Goal: Information Seeking & Learning: Find specific fact

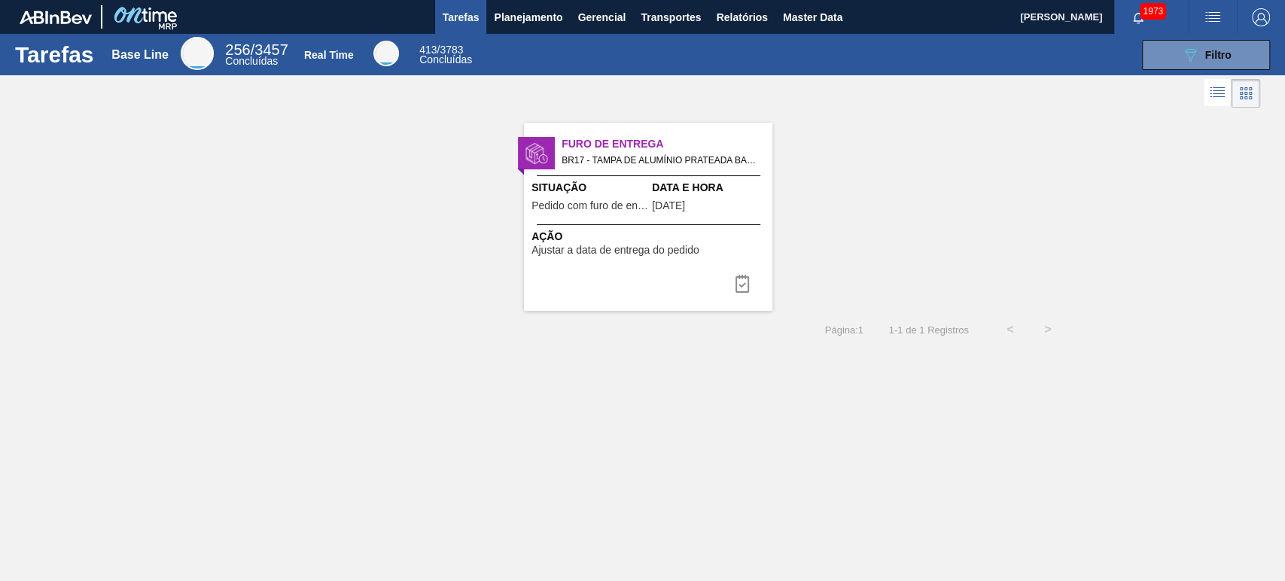
click at [835, 190] on div "Furo de Entrega BR17 - TAMPA DE ALUMÍNIO PRATEADA BALL CDL Pedido - 2039201 Sit…" at bounding box center [642, 210] width 1285 height 199
click at [762, 16] on span "Relatórios" at bounding box center [741, 17] width 51 height 18
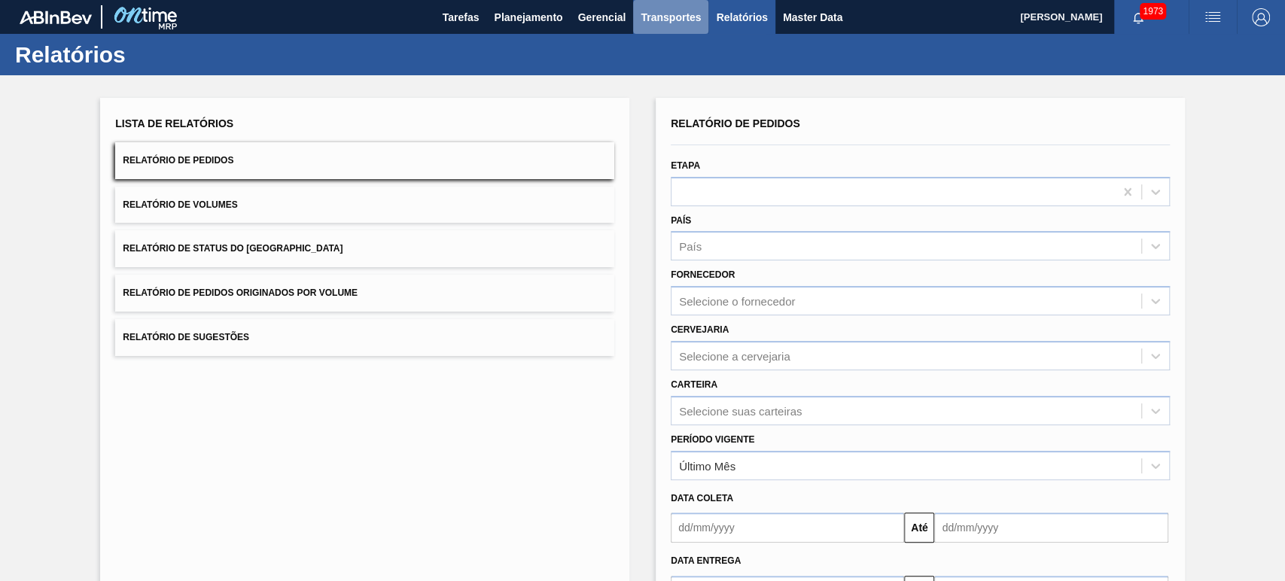
click at [686, 20] on span "Transportes" at bounding box center [670, 17] width 60 height 18
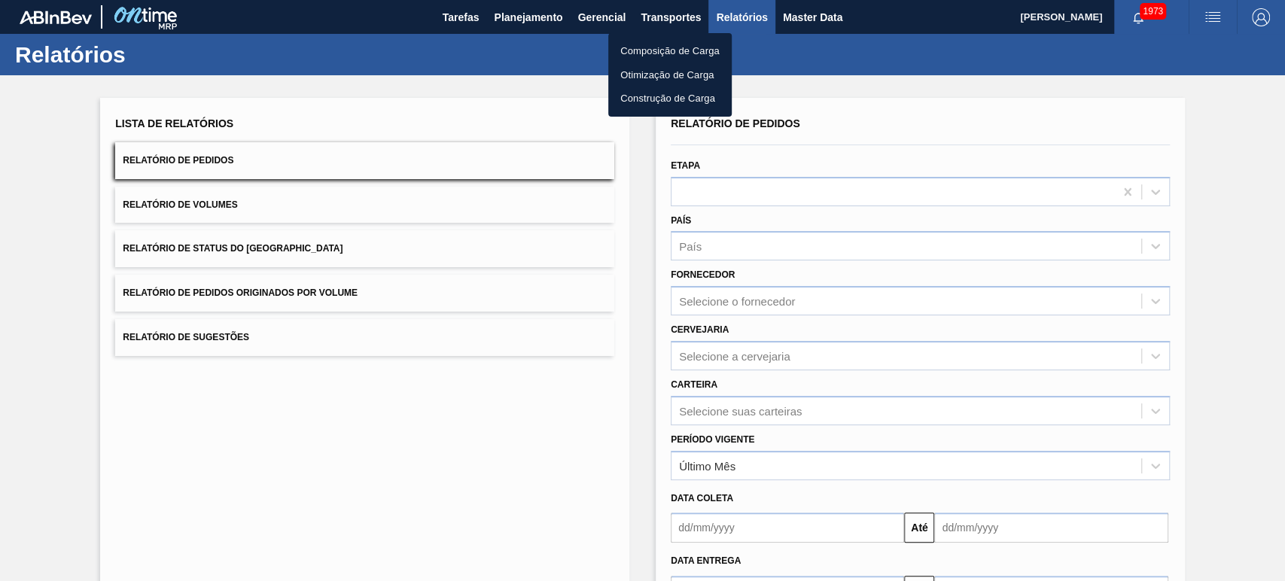
click at [783, 47] on div at bounding box center [642, 290] width 1285 height 581
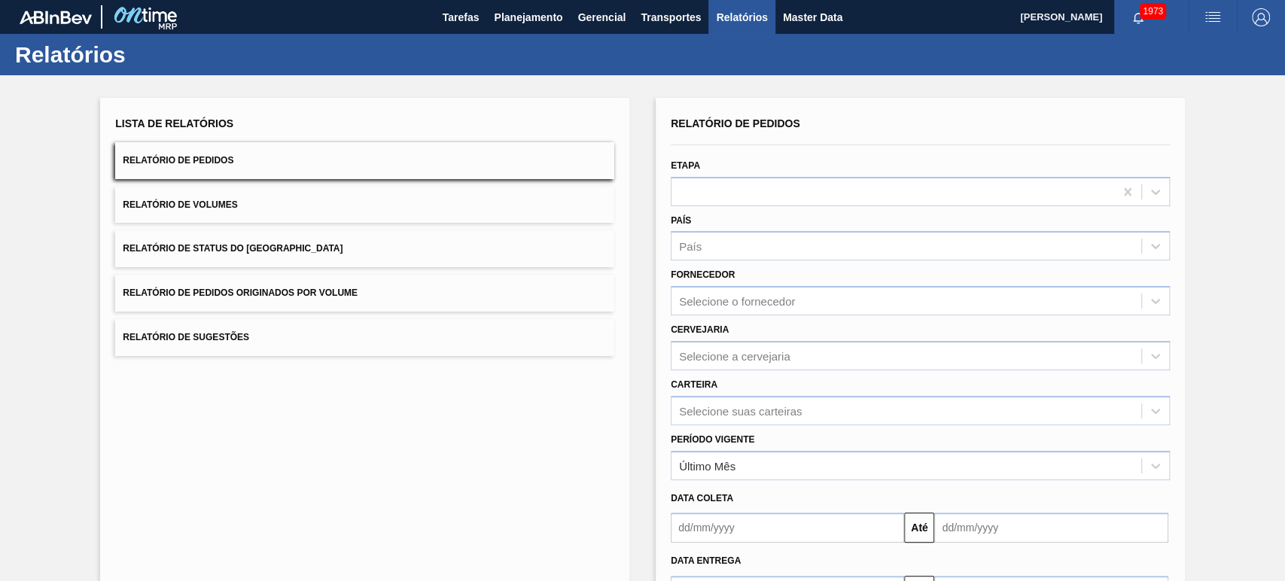
click at [747, 22] on span "Relatórios" at bounding box center [741, 17] width 51 height 18
click at [677, 22] on span "Transportes" at bounding box center [670, 17] width 60 height 18
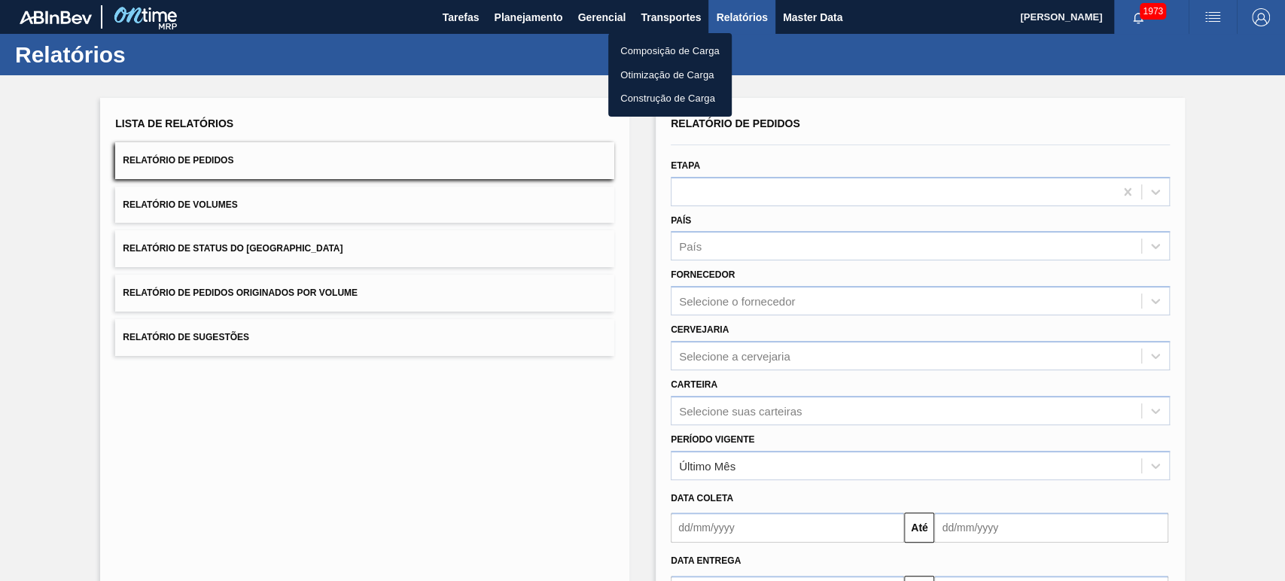
click at [851, 80] on div at bounding box center [642, 290] width 1285 height 581
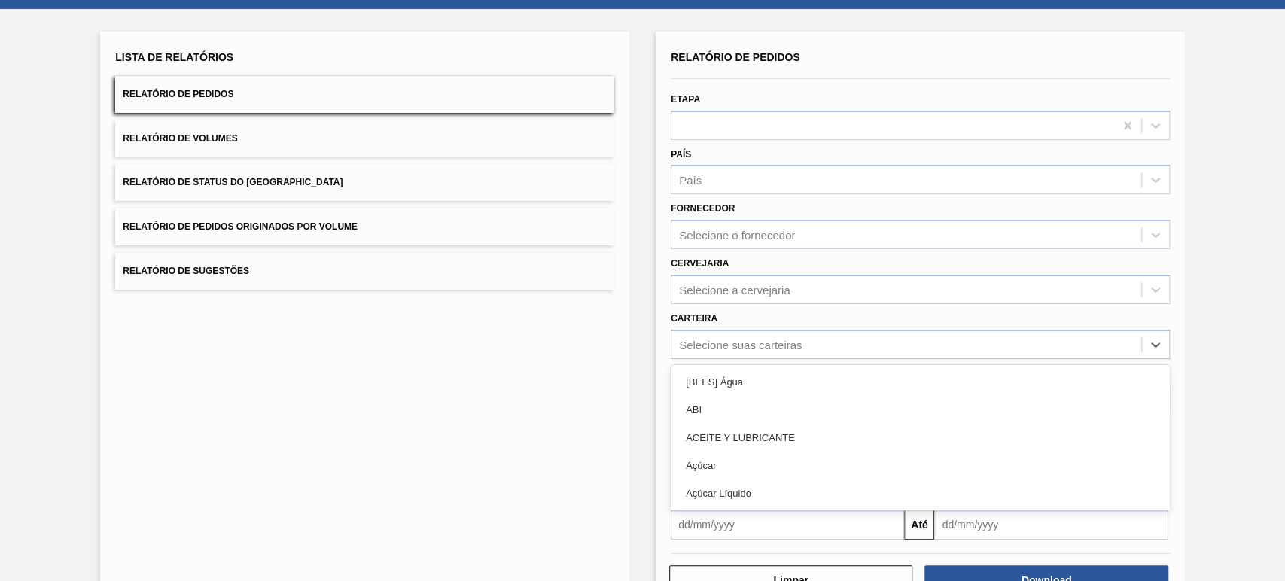
click at [781, 359] on div "option [BEES] Água focused, 1 of 101. 101 results available. Use Up and Down to…" at bounding box center [920, 344] width 499 height 29
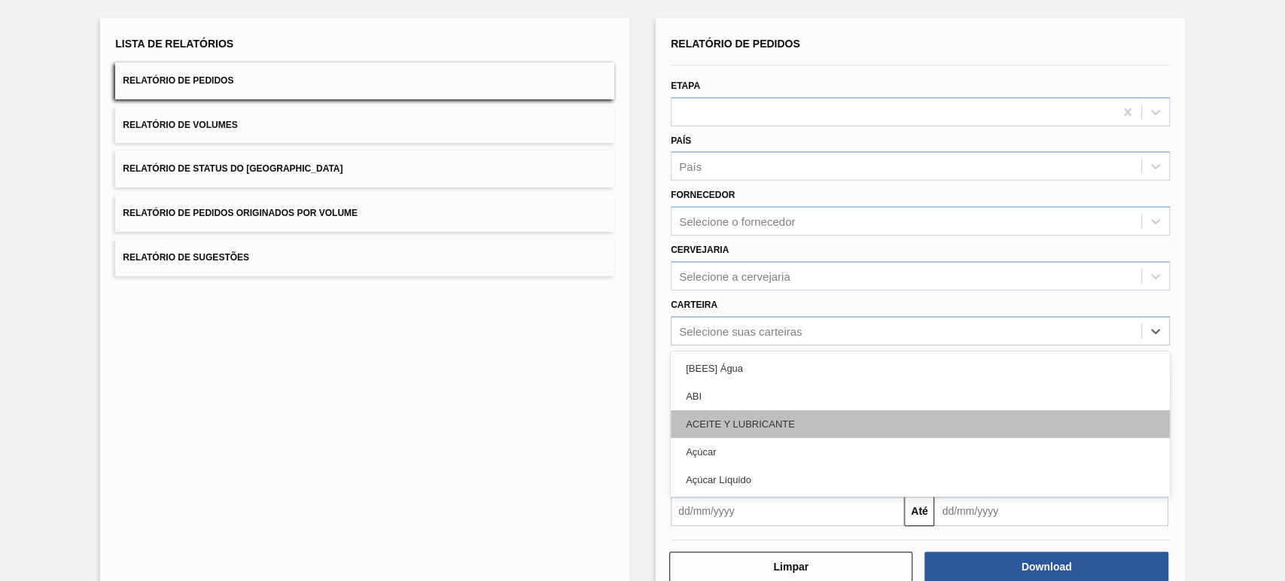
scroll to position [81, 0]
type input "lata"
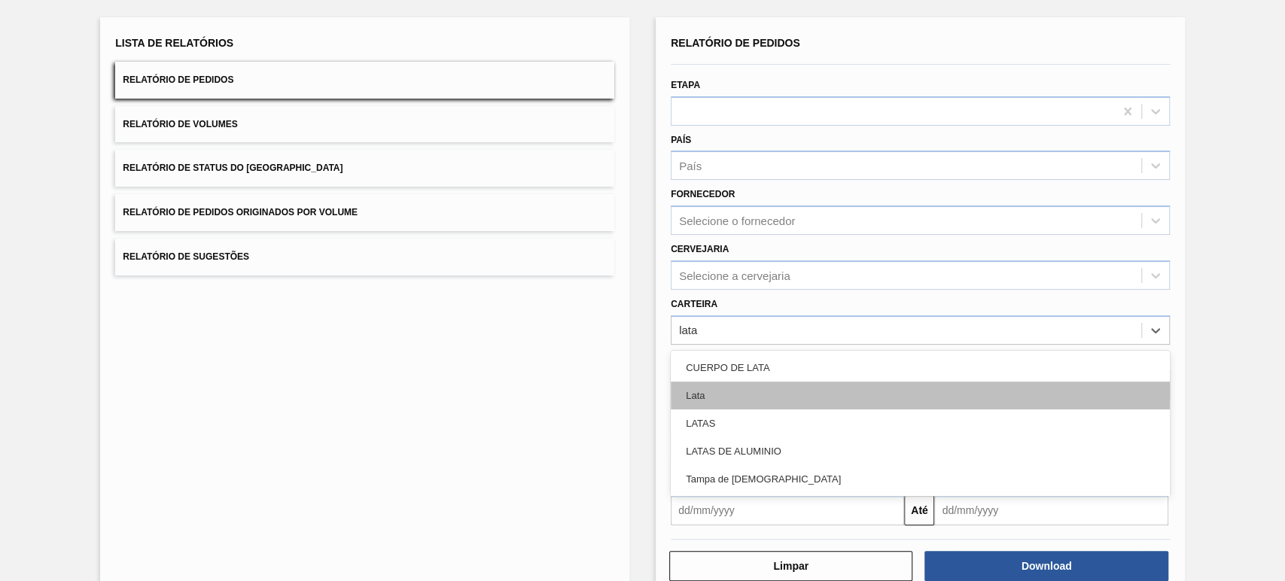
click at [737, 384] on div "Lata" at bounding box center [920, 396] width 499 height 28
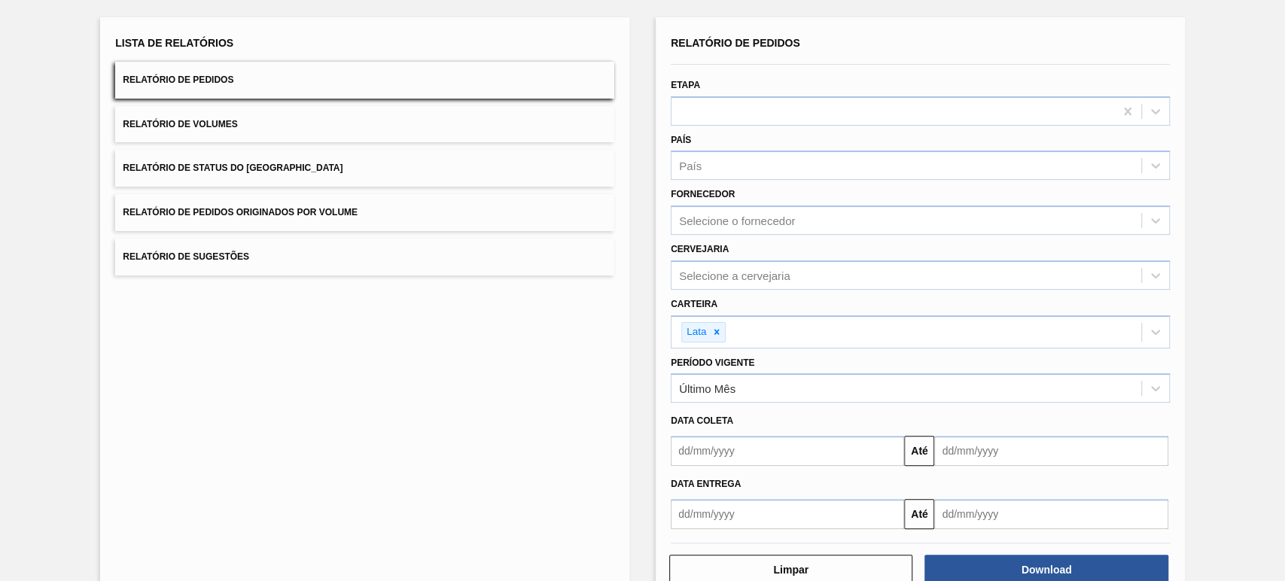
click at [798, 417] on div "Data coleta" at bounding box center [920, 421] width 511 height 22
click at [753, 450] on input "text" at bounding box center [787, 451] width 233 height 30
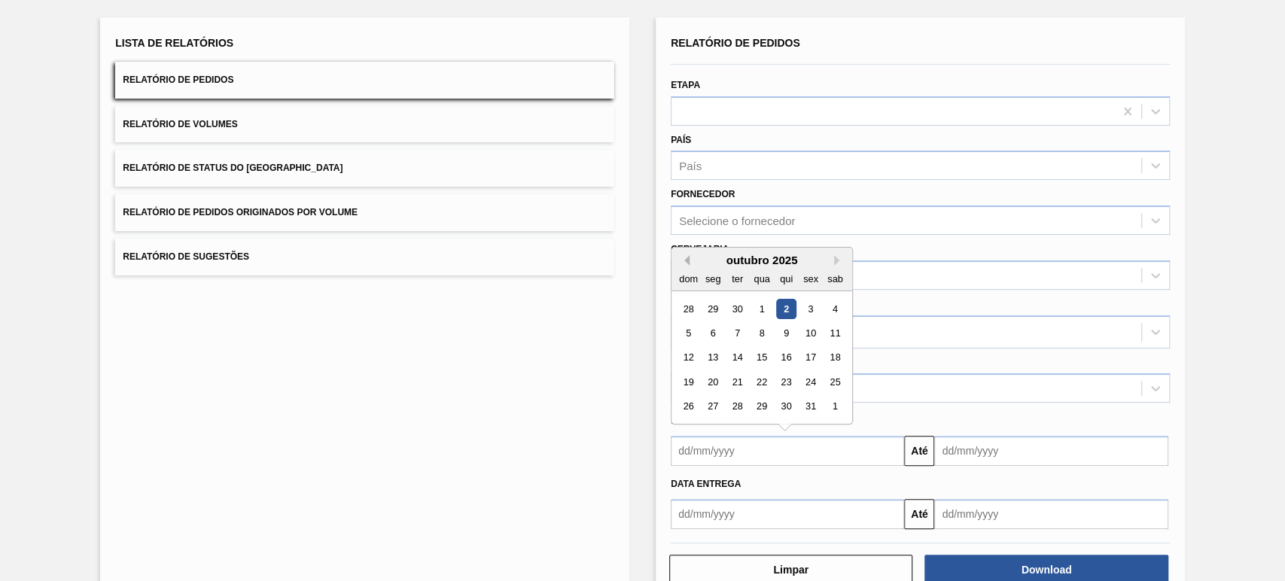
click at [683, 255] on button "Previous Month" at bounding box center [684, 260] width 11 height 11
click at [713, 306] on div "1" at bounding box center [713, 309] width 20 height 20
type input "01/09/2025"
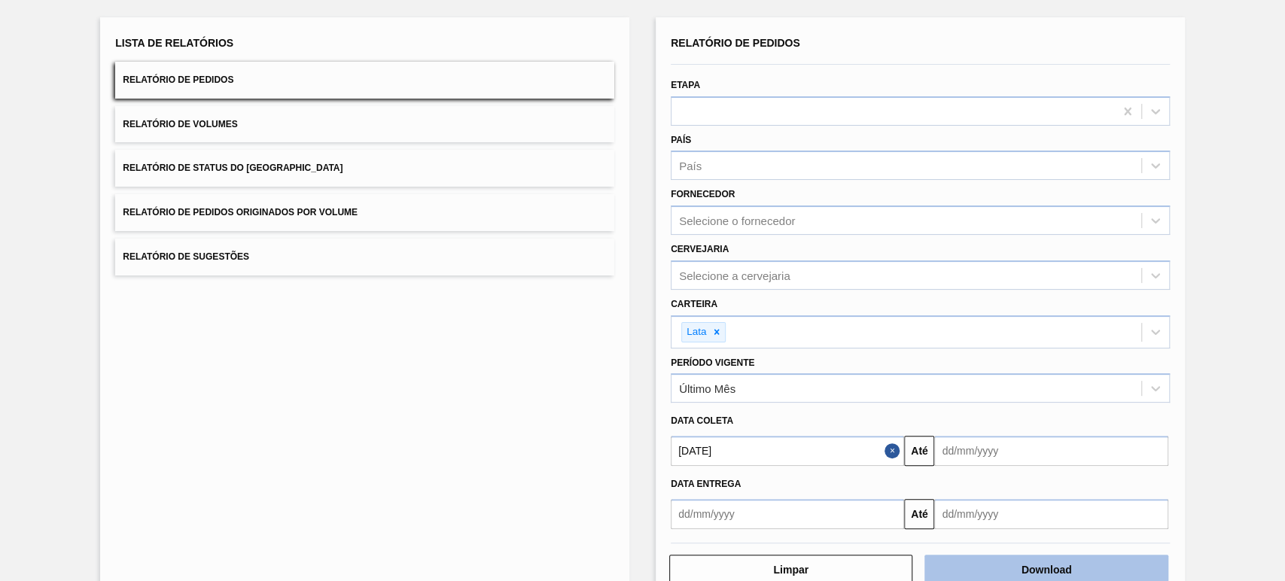
click at [1051, 567] on button "Download" at bounding box center [1045, 570] width 243 height 30
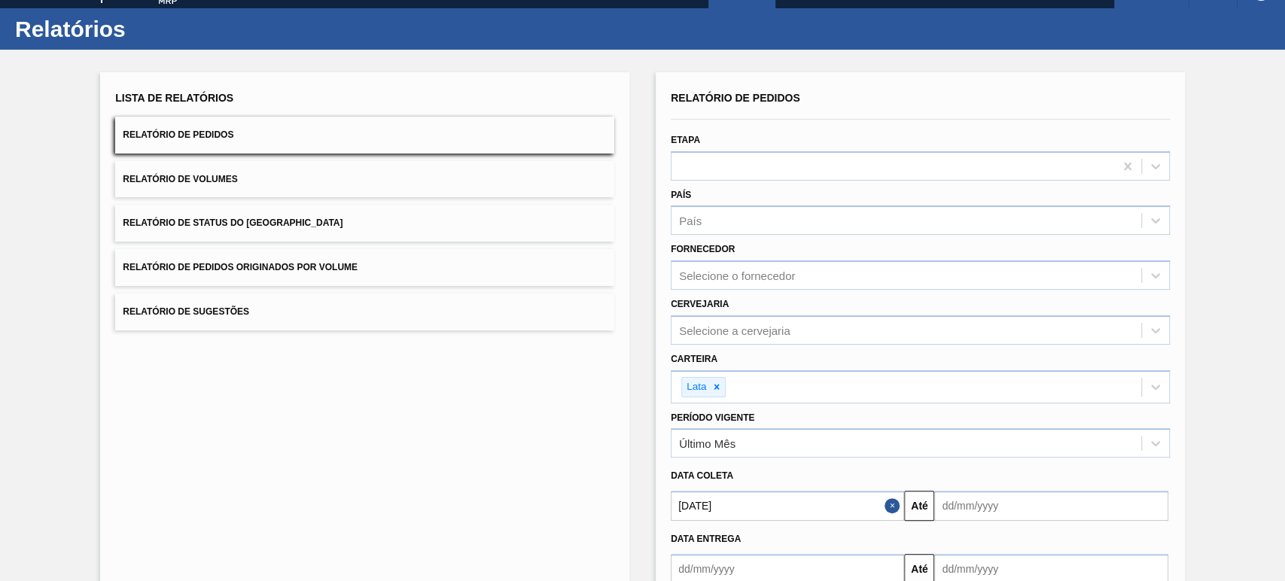
scroll to position [0, 0]
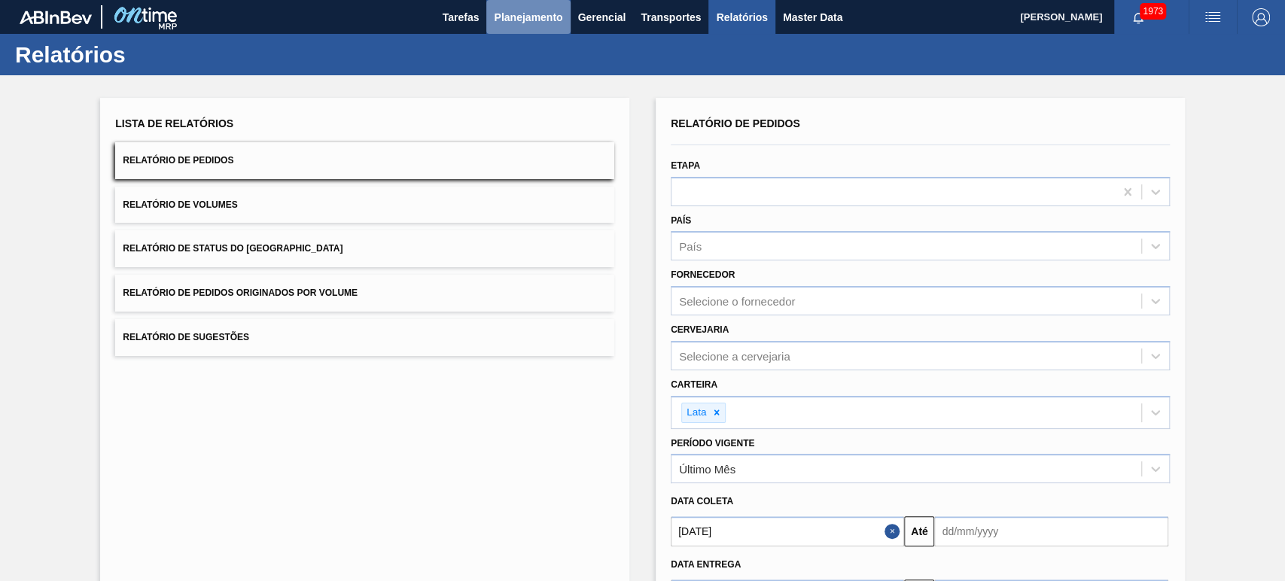
click at [543, 17] on span "Planejamento" at bounding box center [528, 17] width 68 height 18
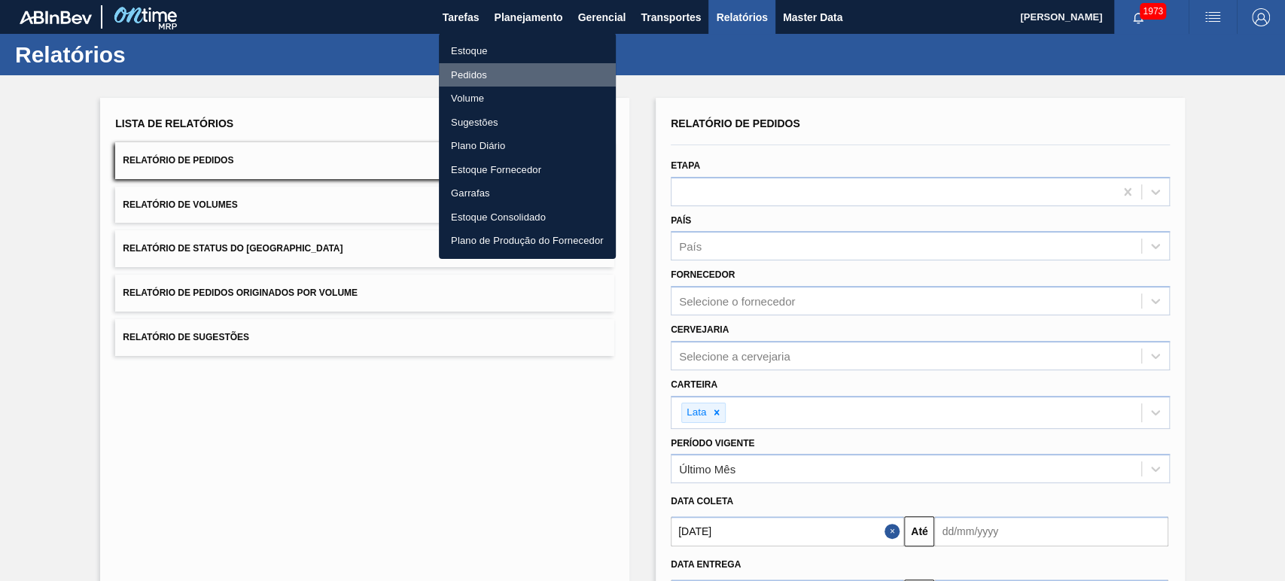
click at [467, 74] on li "Pedidos" at bounding box center [527, 75] width 177 height 24
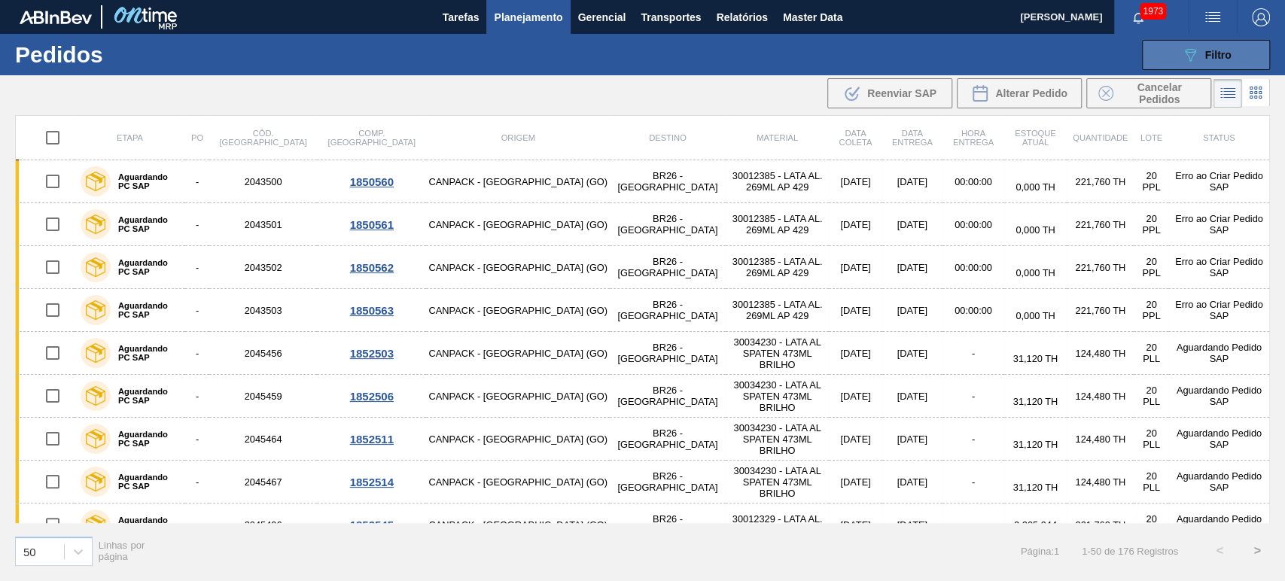
click at [1198, 59] on div "089F7B8B-B2A5-4AFE-B5C0-19BA573D28AC Filtro" at bounding box center [1206, 55] width 50 height 18
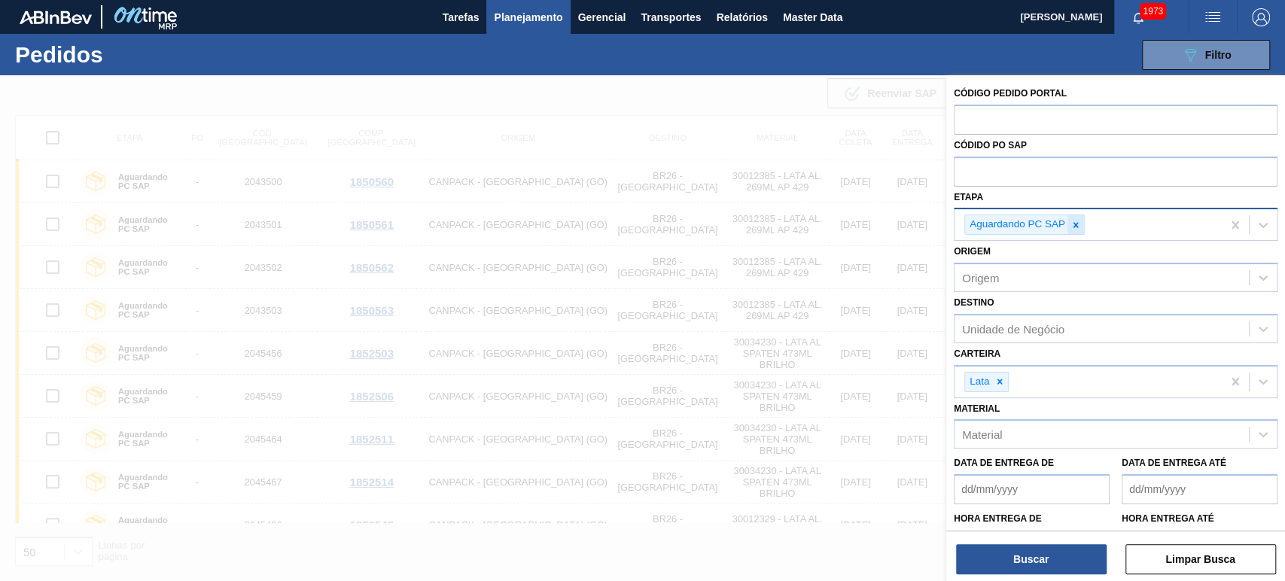
click at [1075, 227] on icon at bounding box center [1075, 225] width 11 height 11
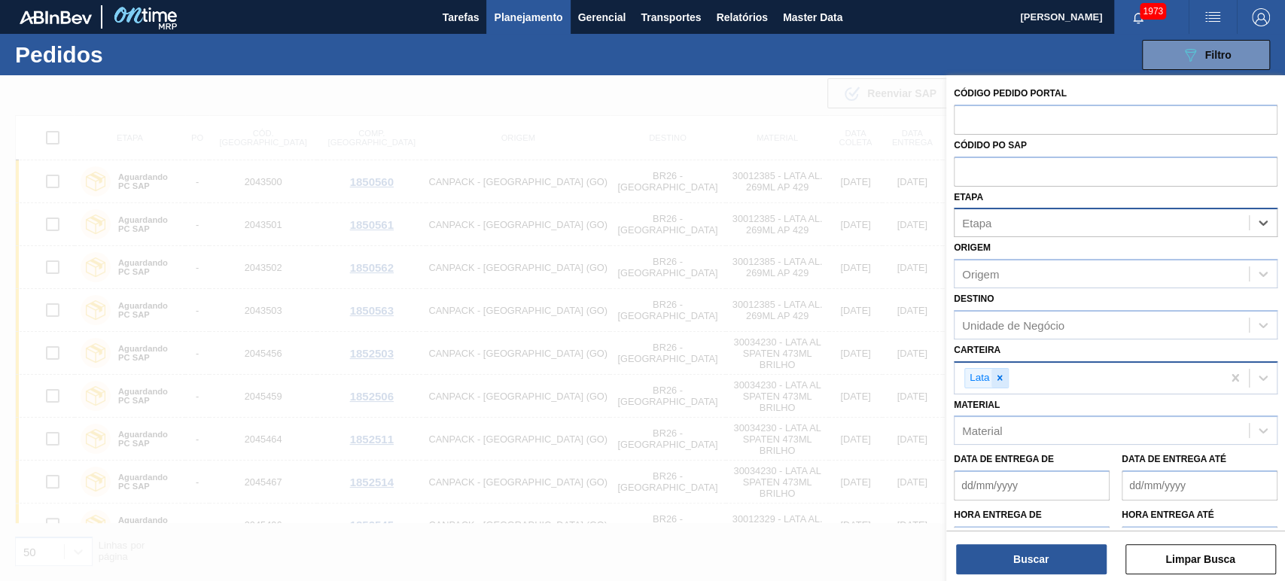
click at [994, 380] on icon at bounding box center [999, 378] width 11 height 11
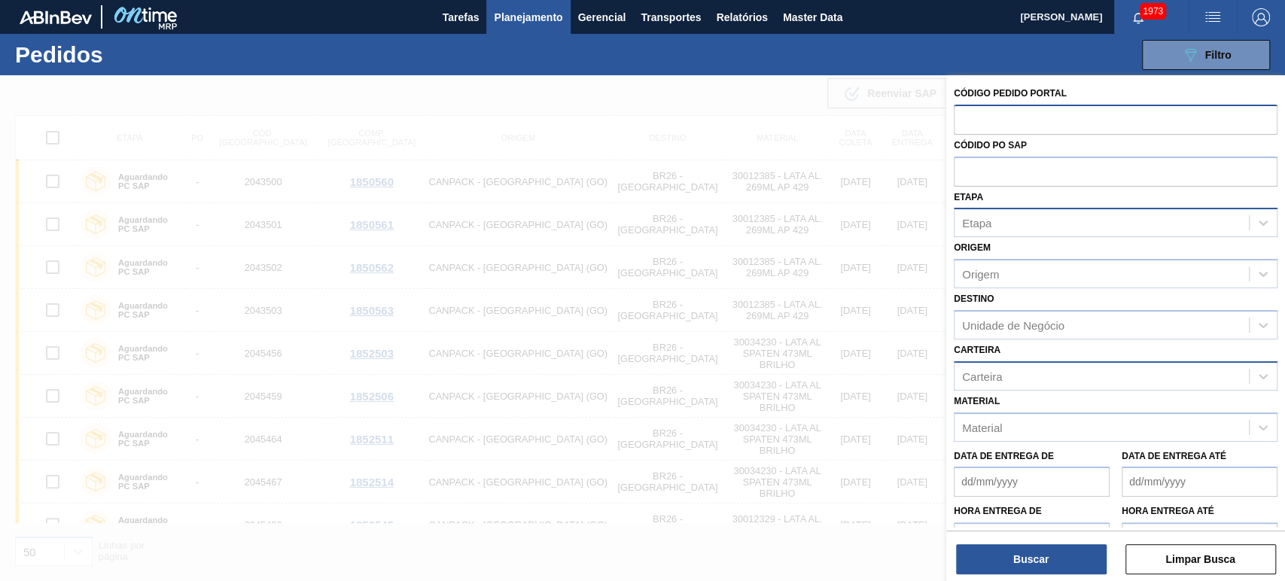
click at [1027, 116] on input "text" at bounding box center [1116, 119] width 324 height 29
paste input "text"
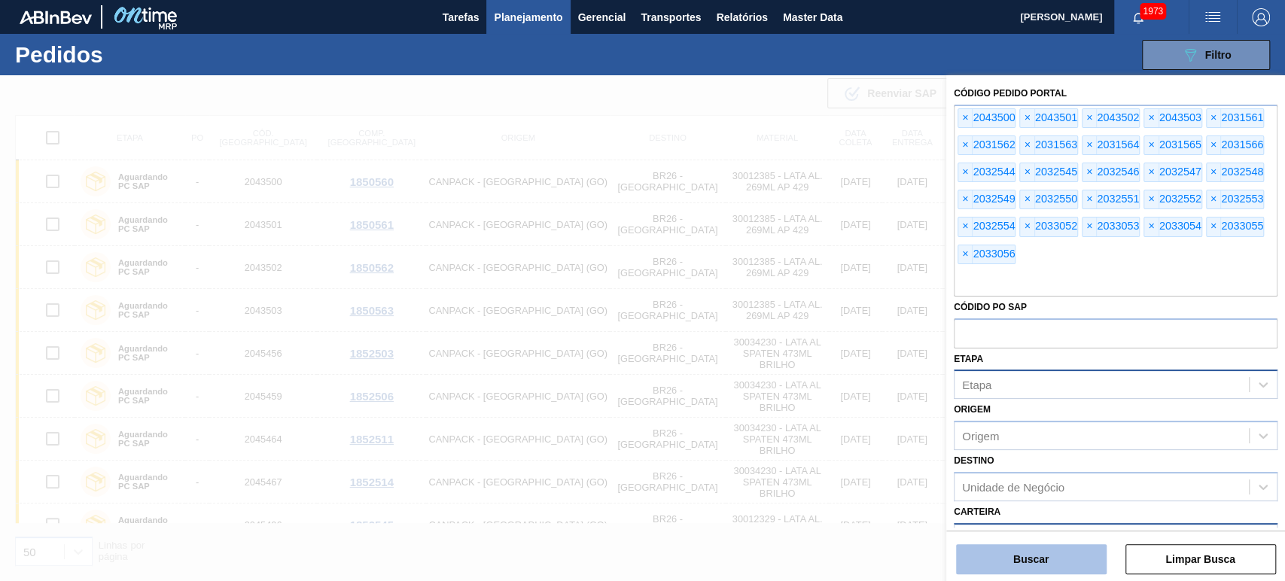
click at [1055, 558] on button "Buscar" at bounding box center [1031, 559] width 151 height 30
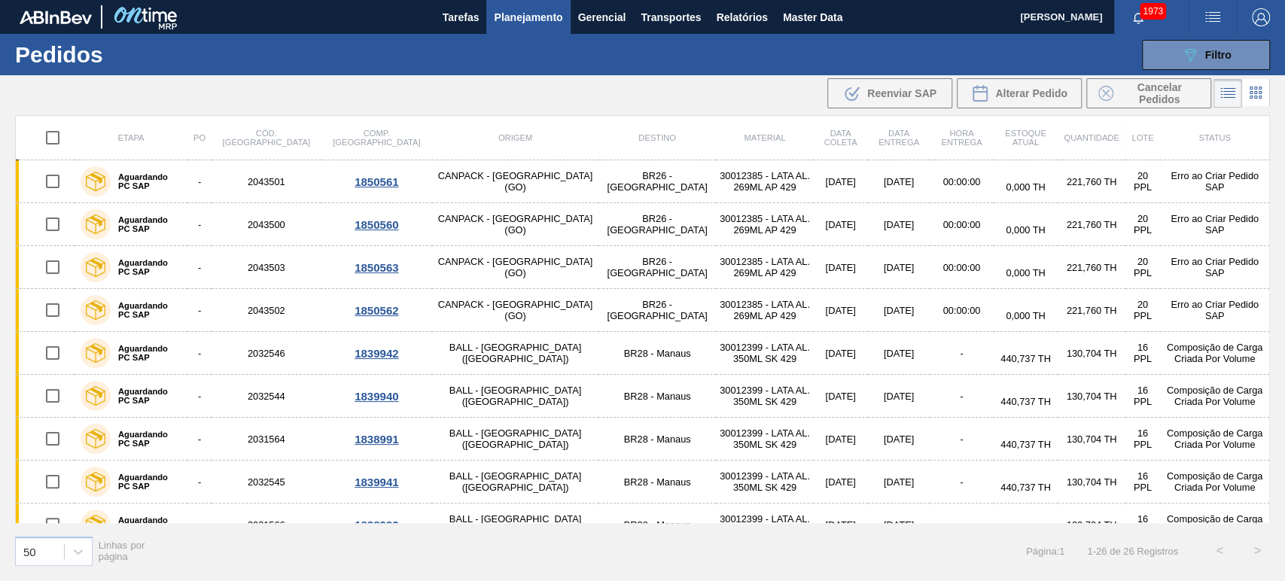
click at [56, 132] on input "checkbox" at bounding box center [53, 138] width 32 height 32
checkbox input "true"
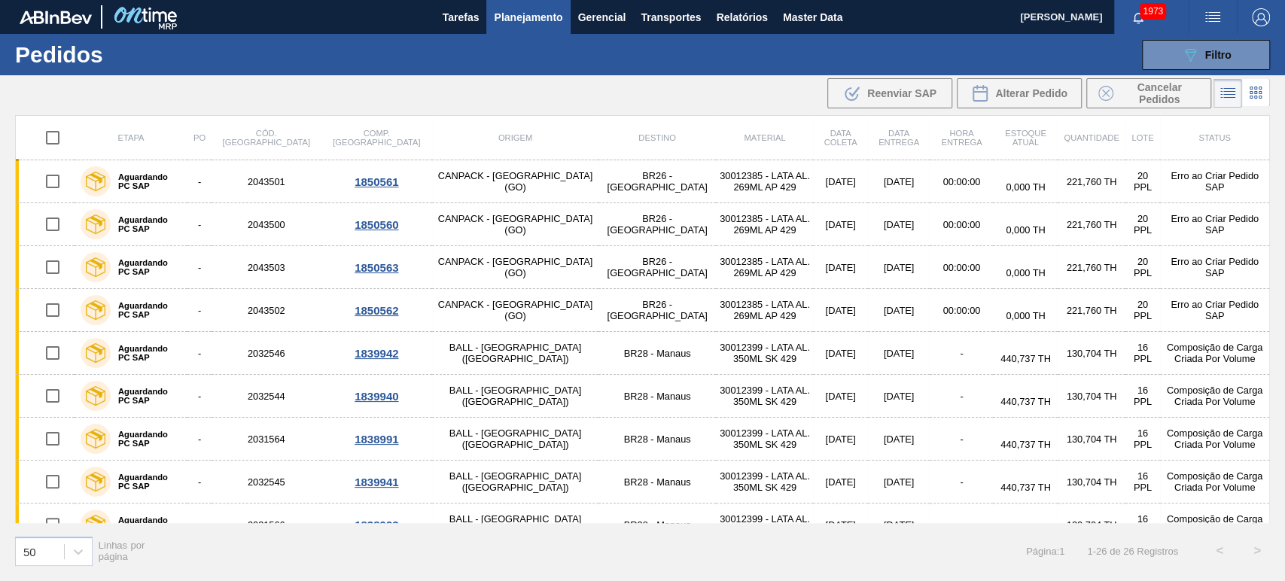
checkbox input "true"
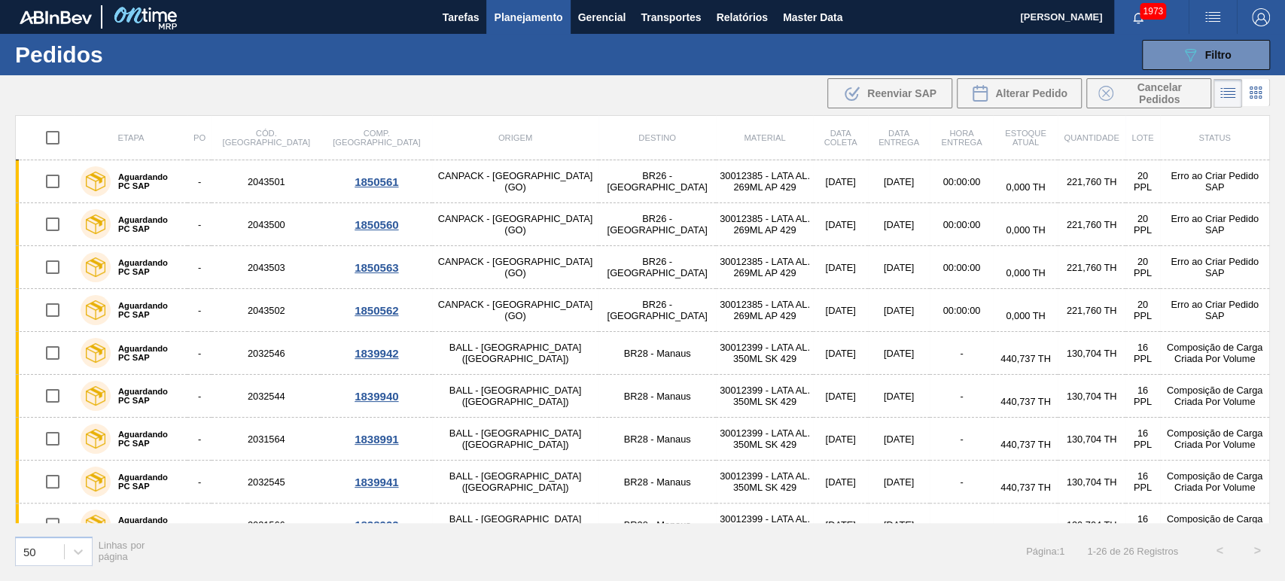
checkbox input "true"
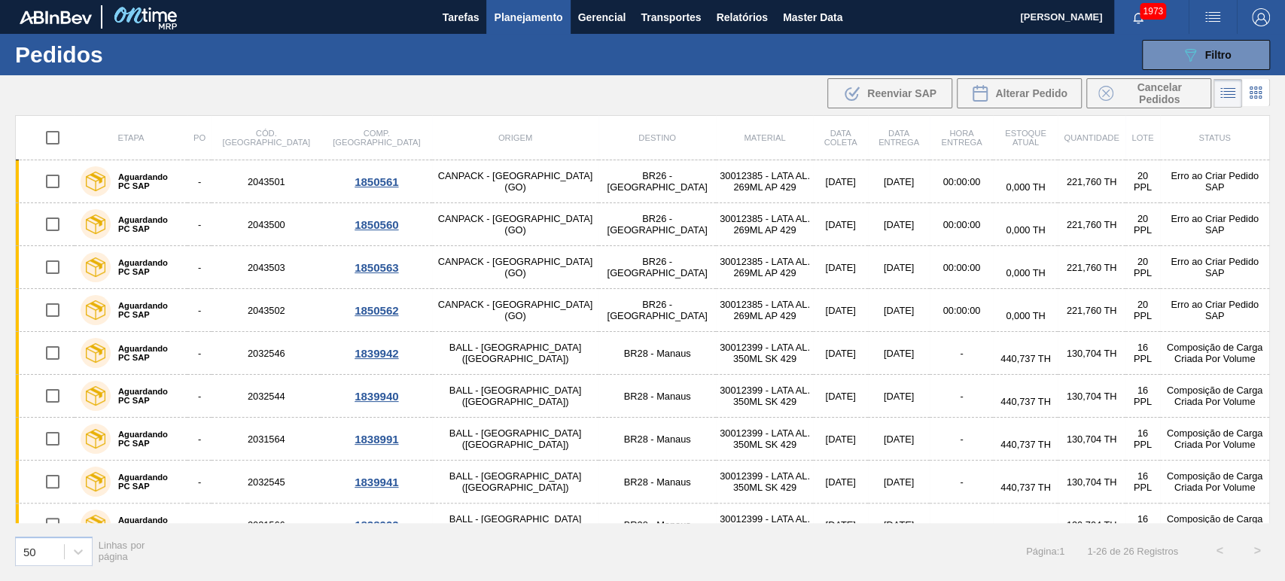
checkbox input "true"
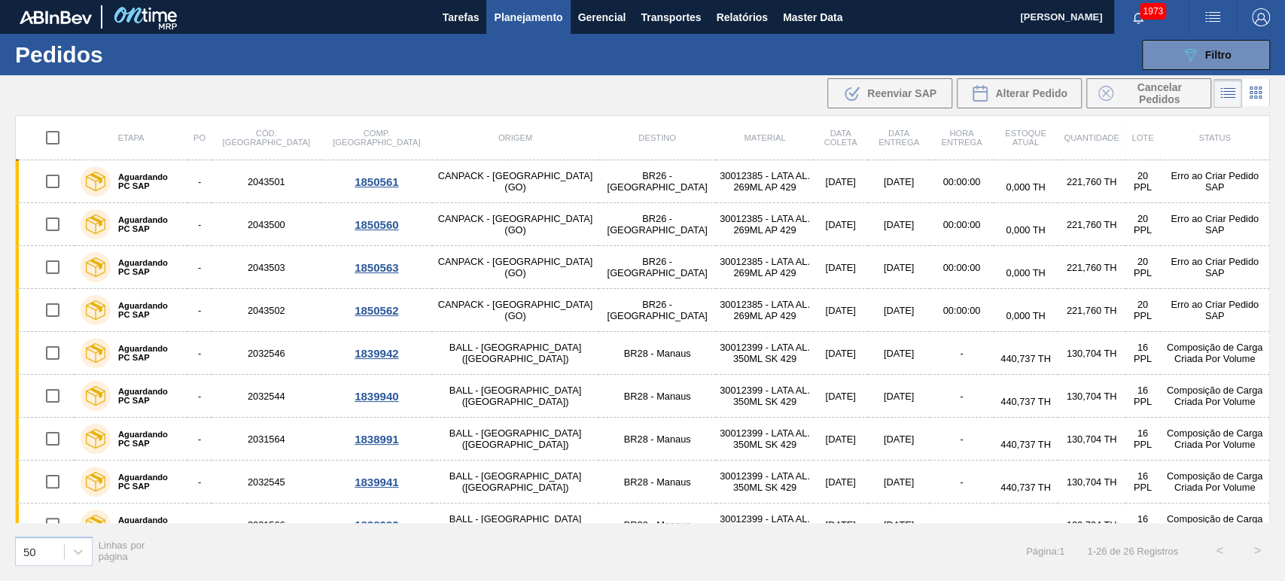
checkbox input "true"
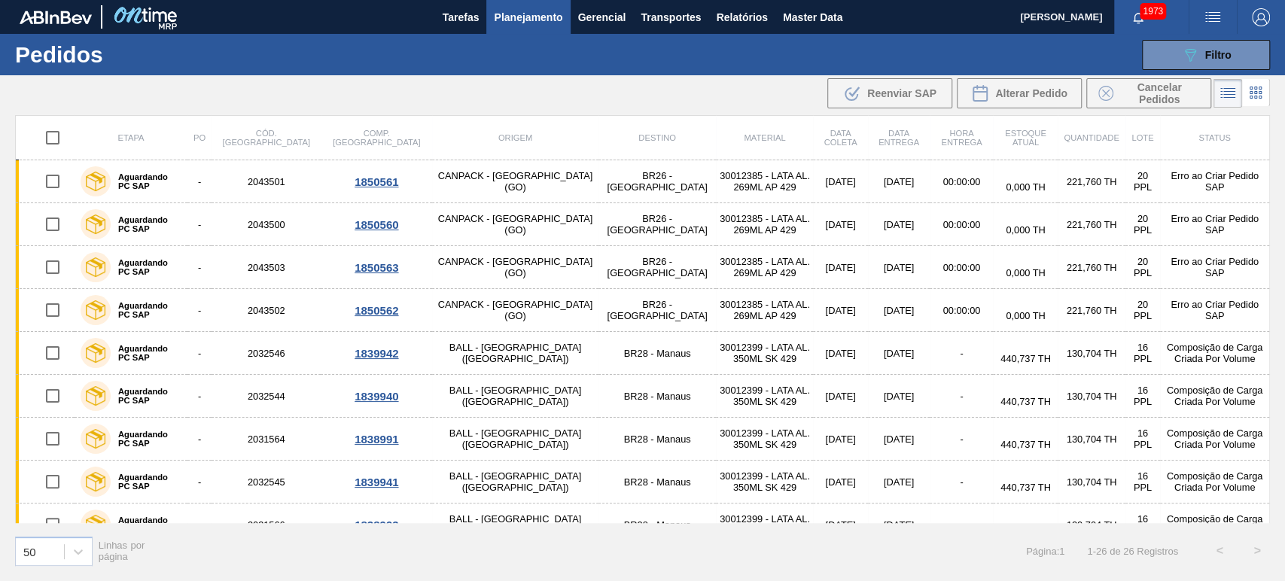
checkbox input "true"
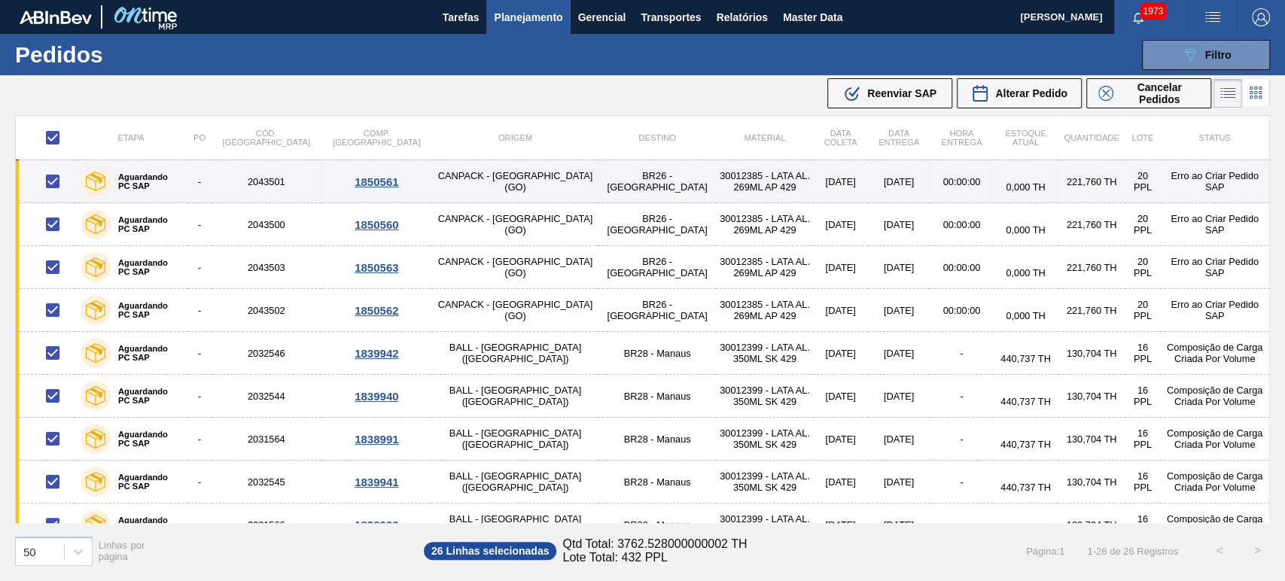
click at [598, 175] on td "BR26 - Uberlândia" at bounding box center [657, 181] width 118 height 43
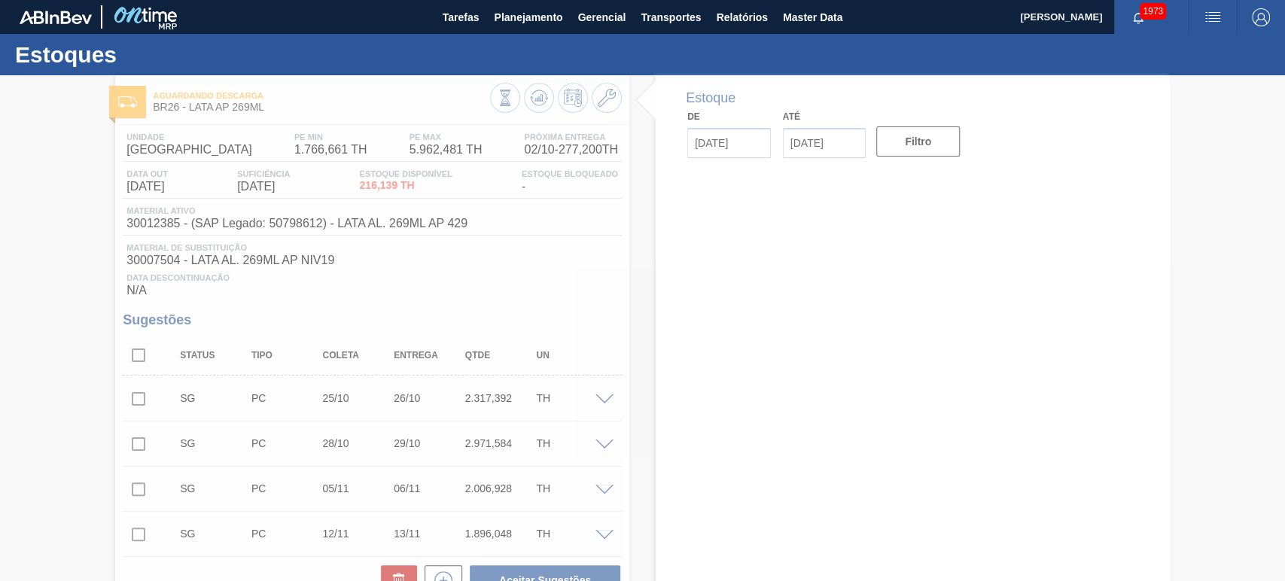
type input "02/10/2025"
type input "16/10/2025"
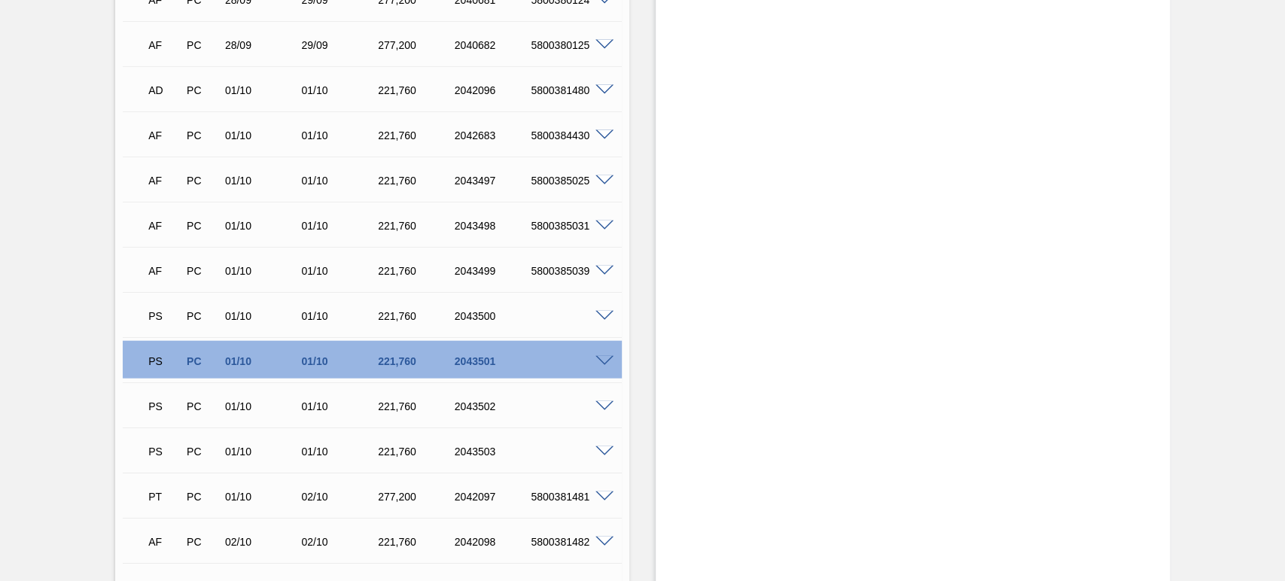
scroll to position [2453, 0]
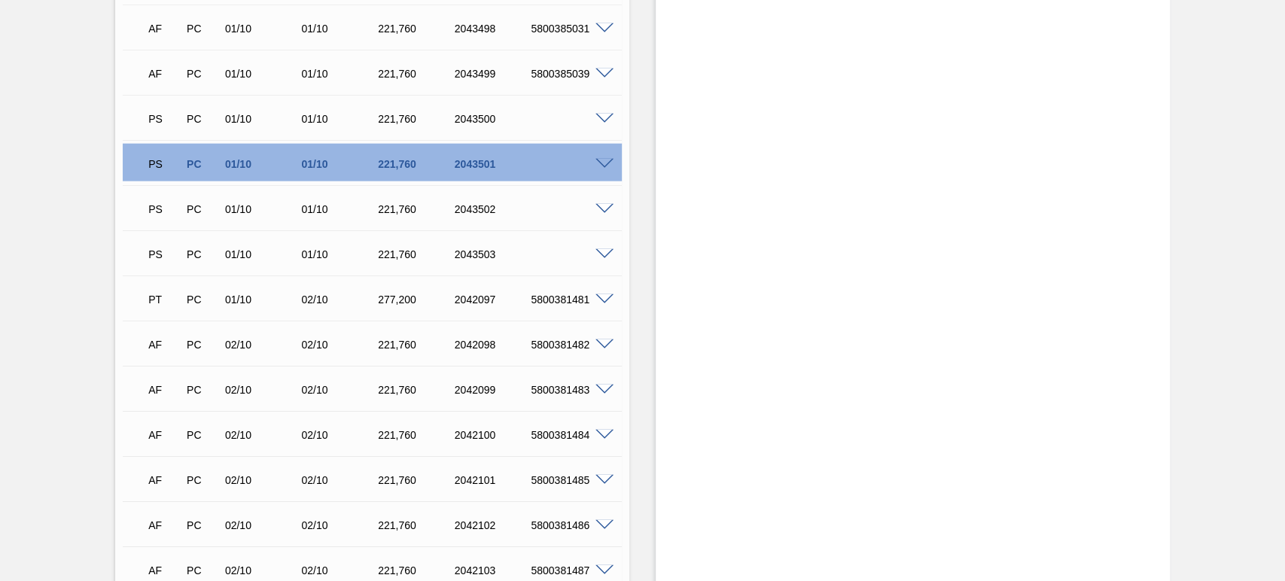
click at [603, 163] on span at bounding box center [604, 164] width 18 height 11
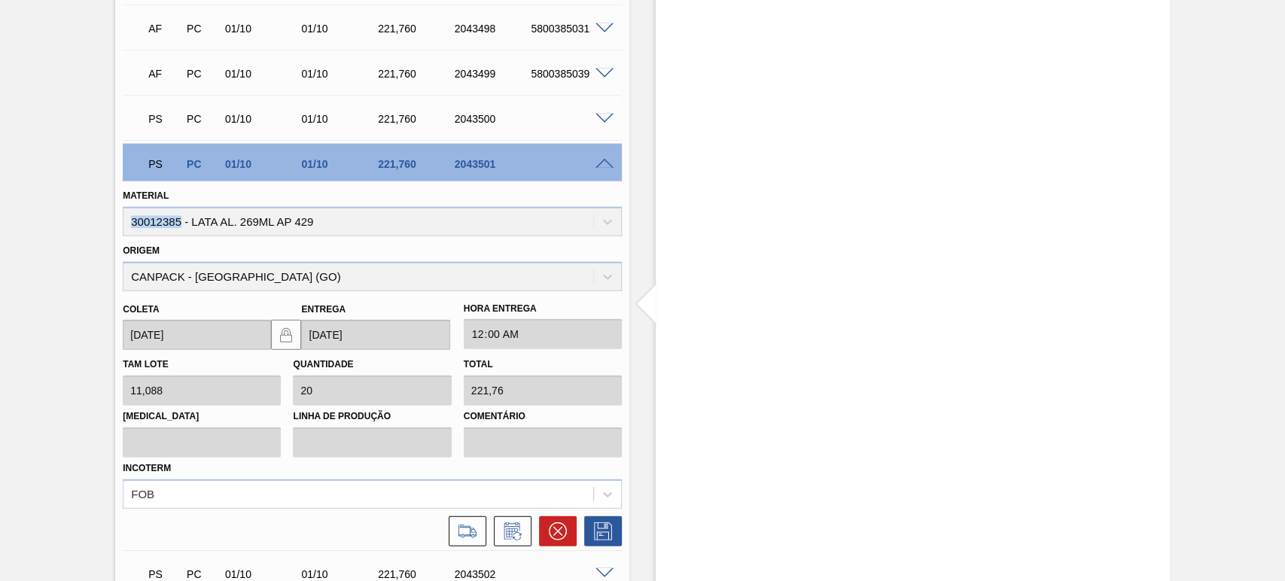
drag, startPoint x: 181, startPoint y: 221, endPoint x: 131, endPoint y: 224, distance: 49.7
click at [131, 224] on div "Material 30012385 - LATA AL. 269ML AP 429" at bounding box center [372, 210] width 499 height 51
copy div "30012385"
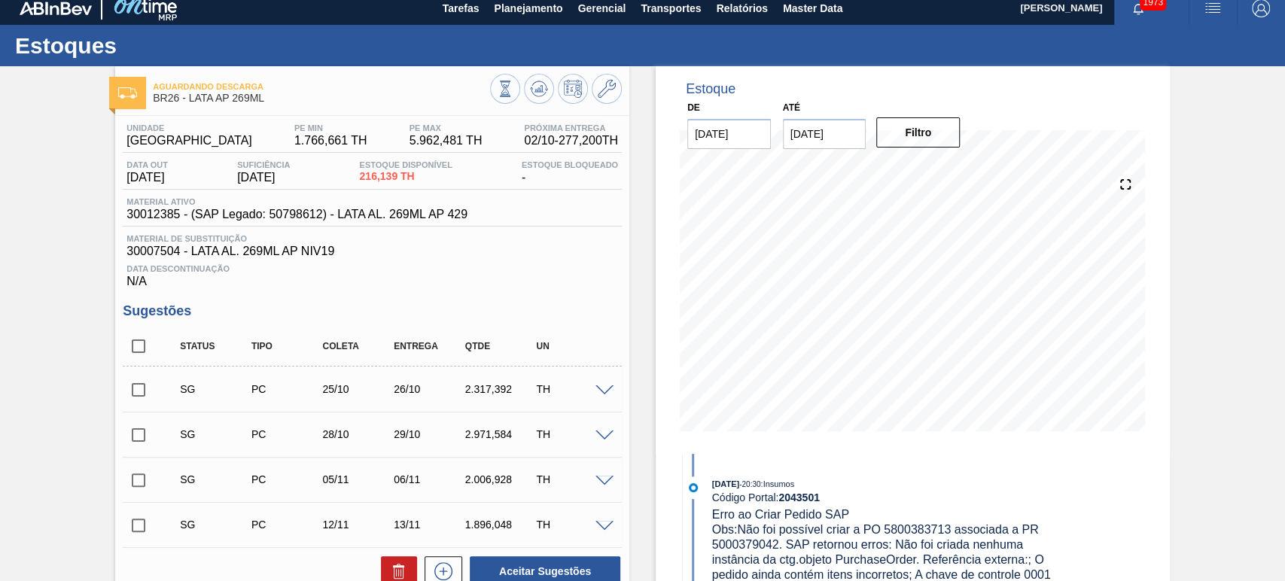
scroll to position [0, 0]
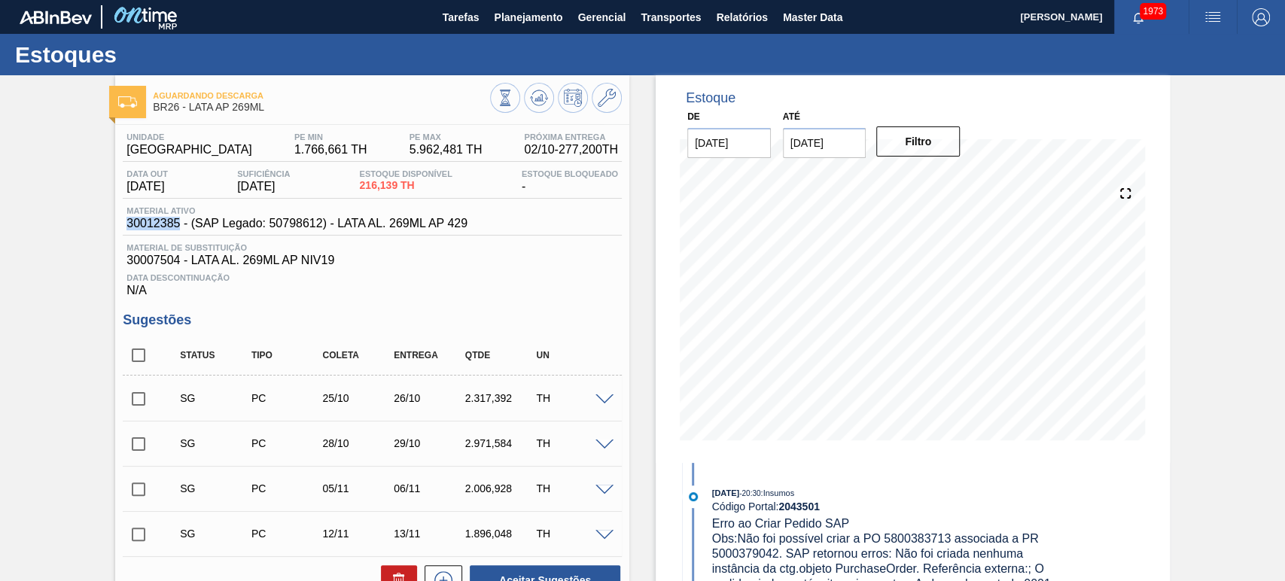
drag, startPoint x: 178, startPoint y: 226, endPoint x: 120, endPoint y: 226, distance: 57.2
copy span "30012385"
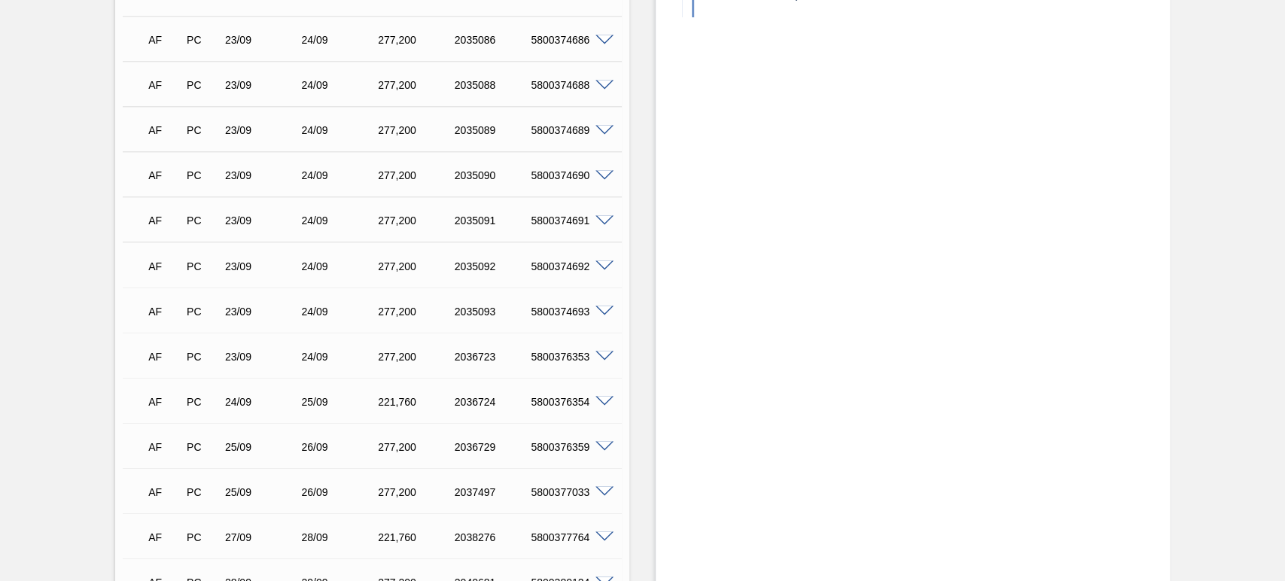
scroll to position [1784, 0]
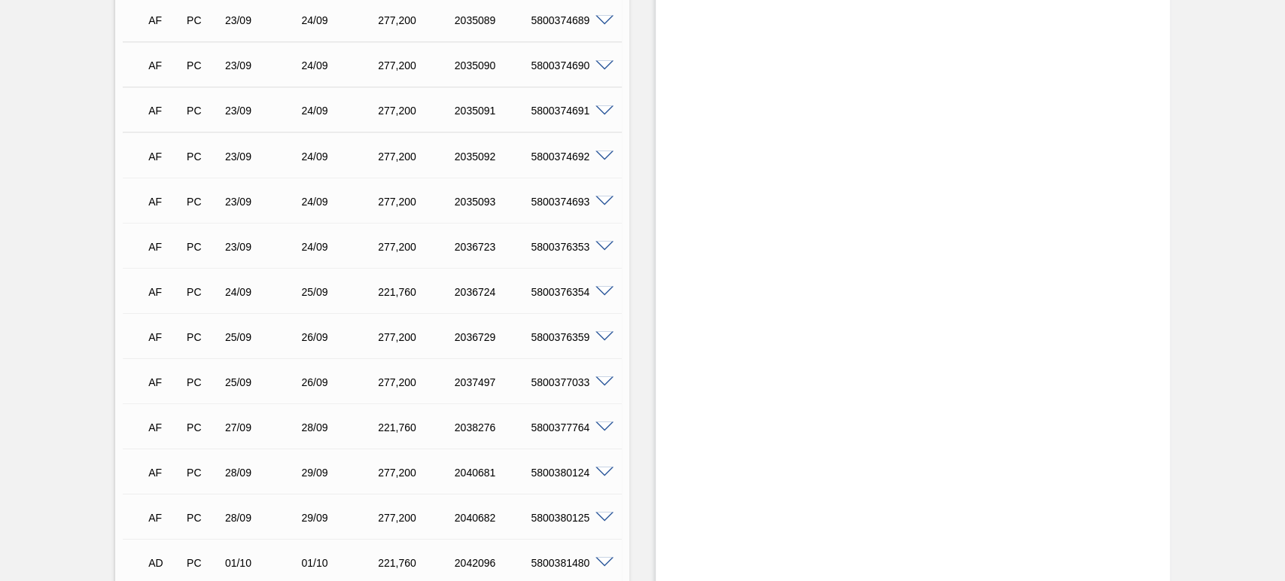
click at [601, 335] on span at bounding box center [604, 336] width 18 height 11
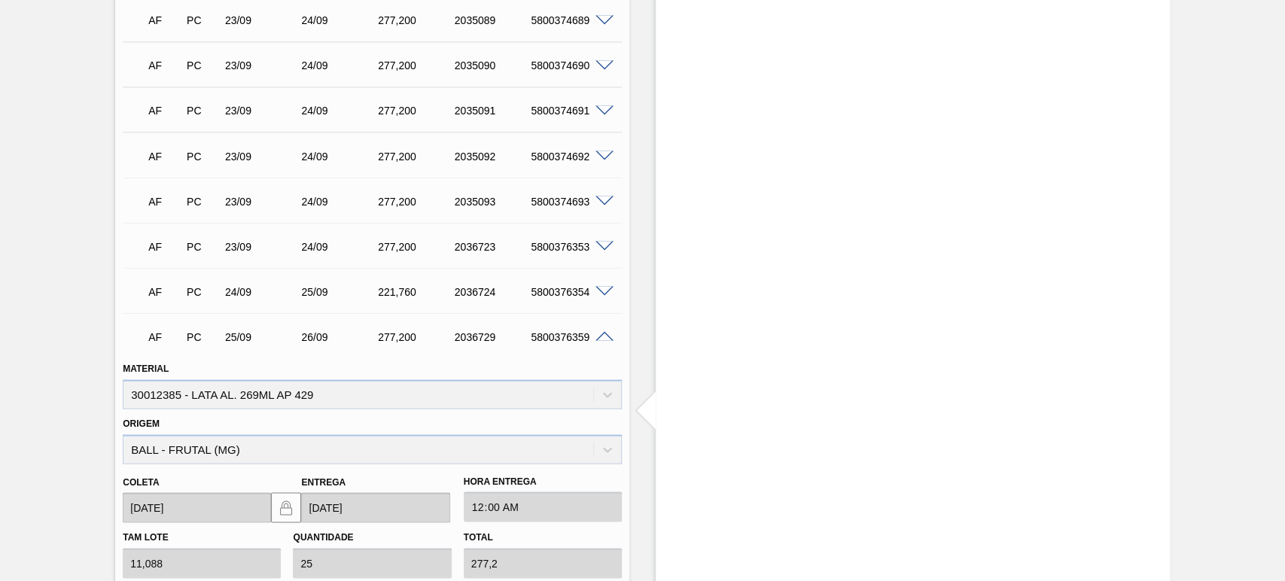
scroll to position [2006, 0]
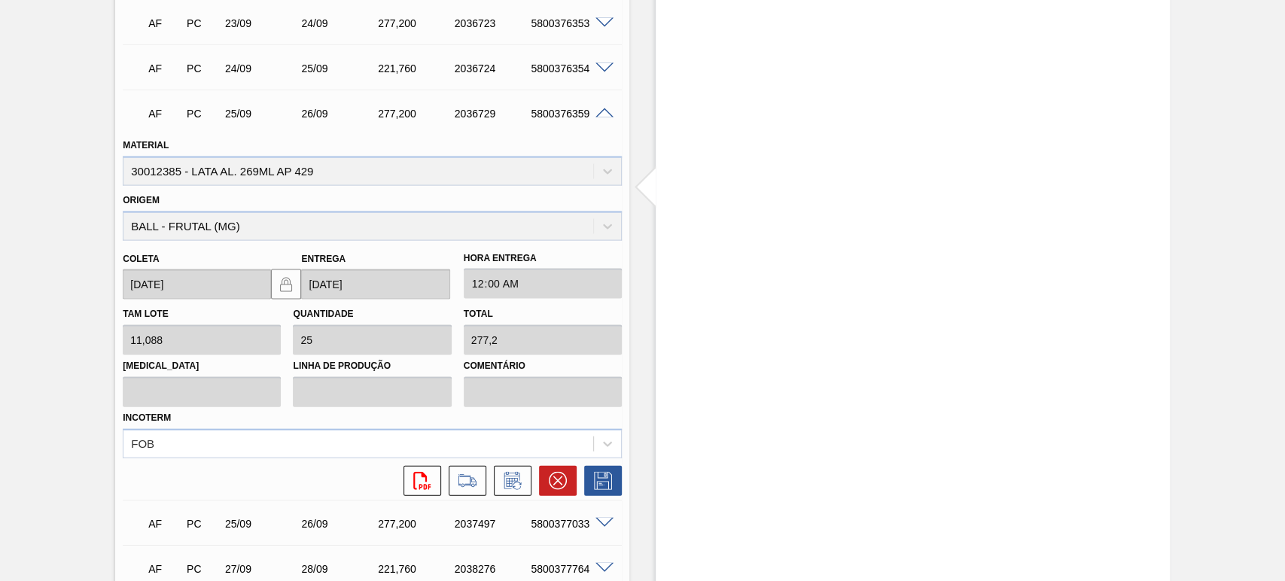
click at [600, 114] on span at bounding box center [604, 113] width 18 height 11
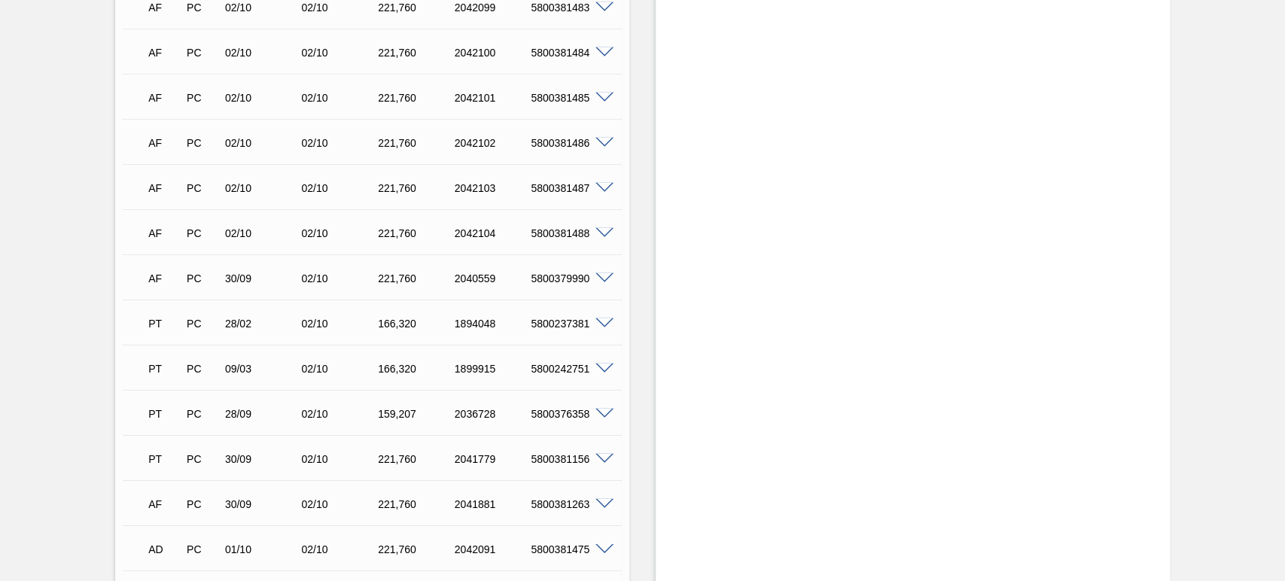
scroll to position [3355, 0]
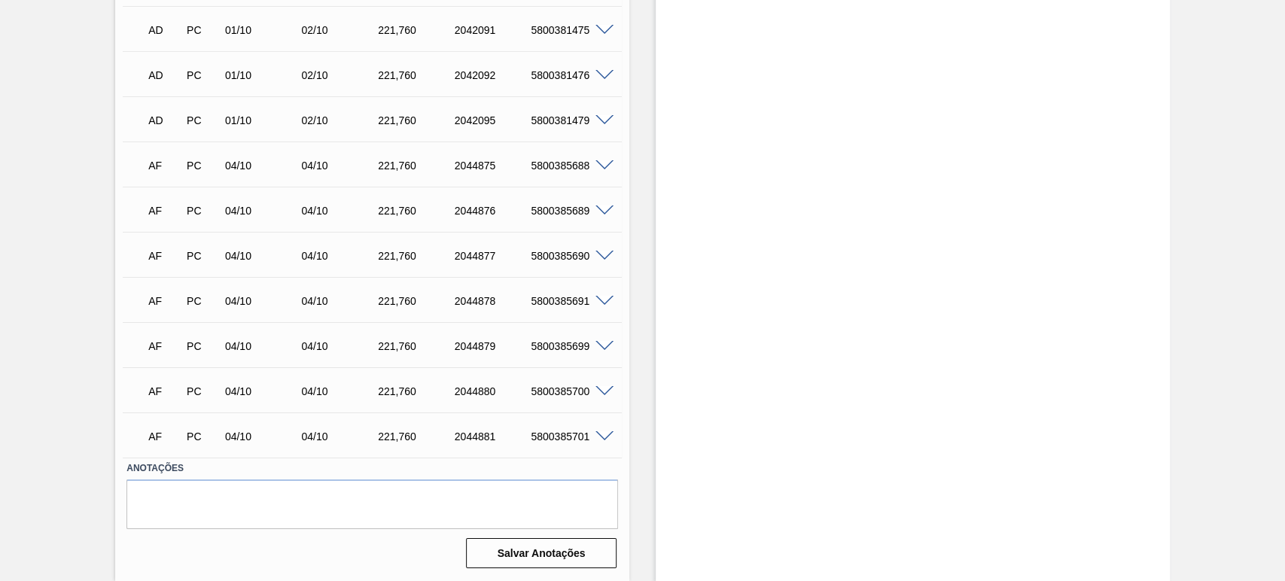
click at [604, 345] on span at bounding box center [604, 346] width 18 height 11
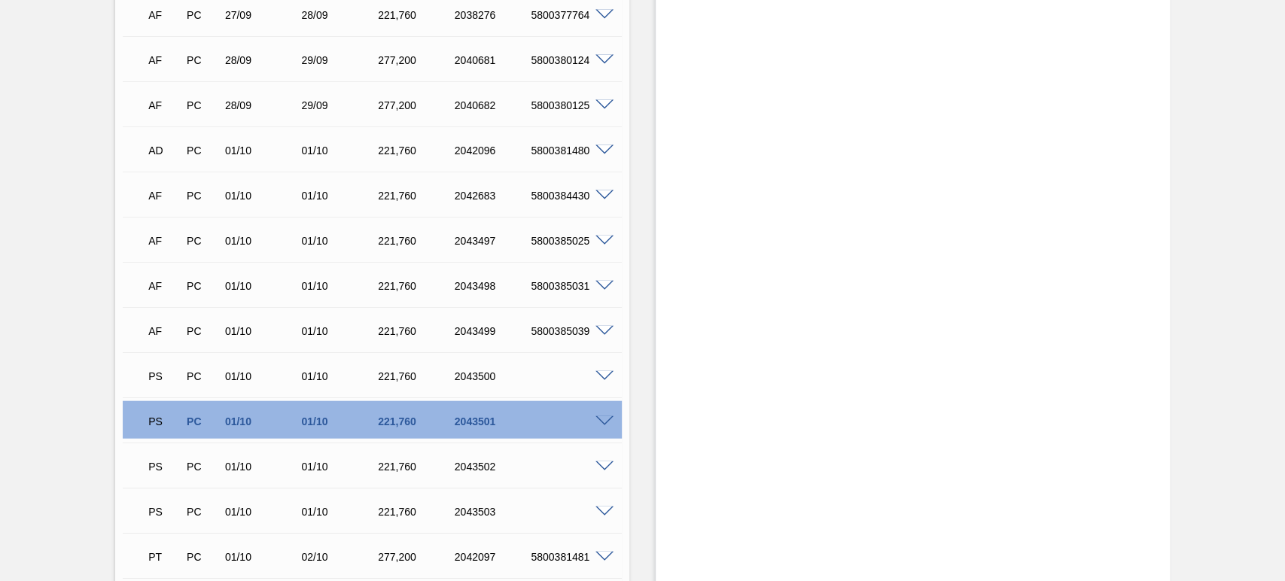
scroll to position [2158, 0]
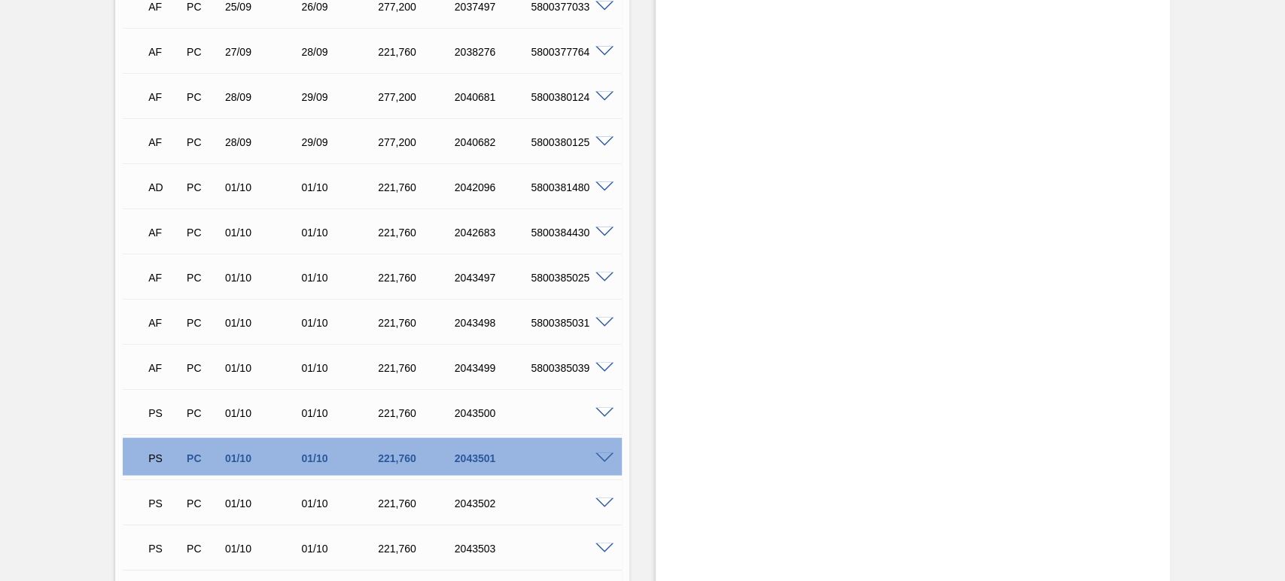
click at [604, 452] on div at bounding box center [607, 457] width 30 height 11
click at [602, 457] on span at bounding box center [604, 458] width 18 height 11
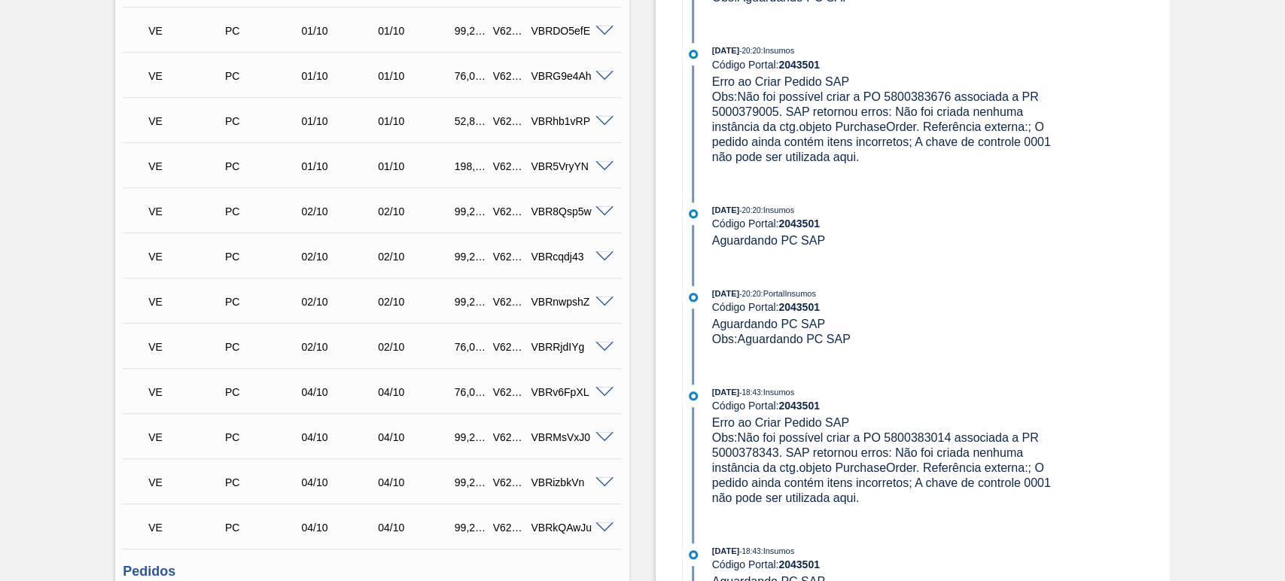
scroll to position [1043, 0]
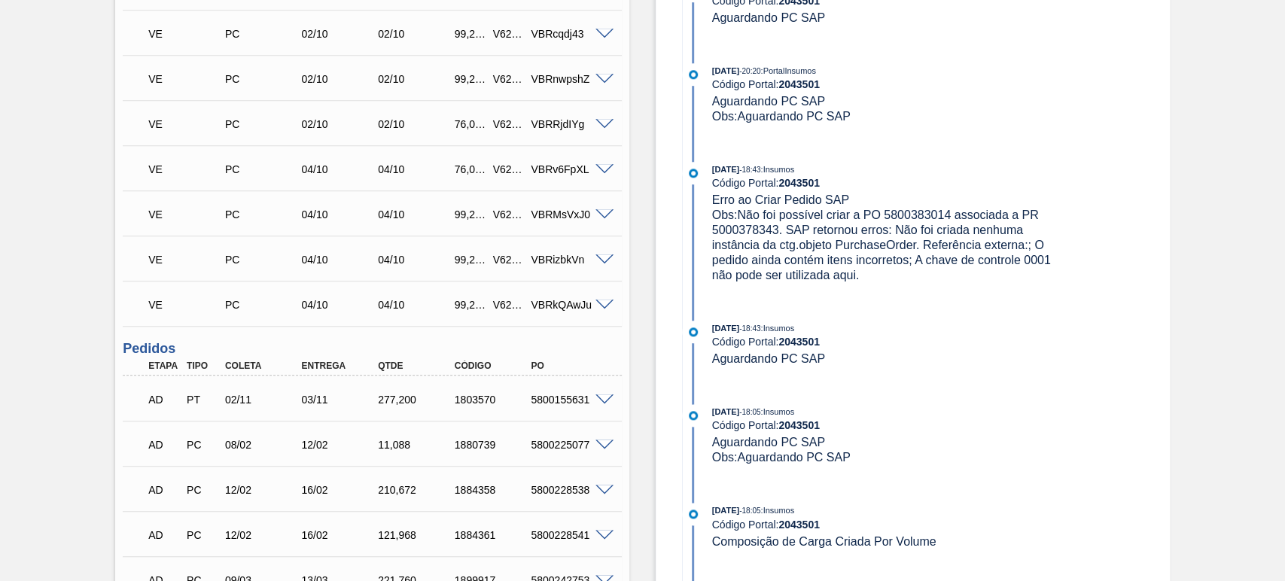
click at [912, 214] on span "Obs: Não foi possível criar a PO 5800383014 associada a PR 5000378343. SAP reto…" at bounding box center [883, 244] width 342 height 73
copy span "5800383014"
click at [736, 233] on span "Obs: Não foi possível criar a PO 5800383014 associada a PR 5000378343. SAP reto…" at bounding box center [883, 244] width 342 height 73
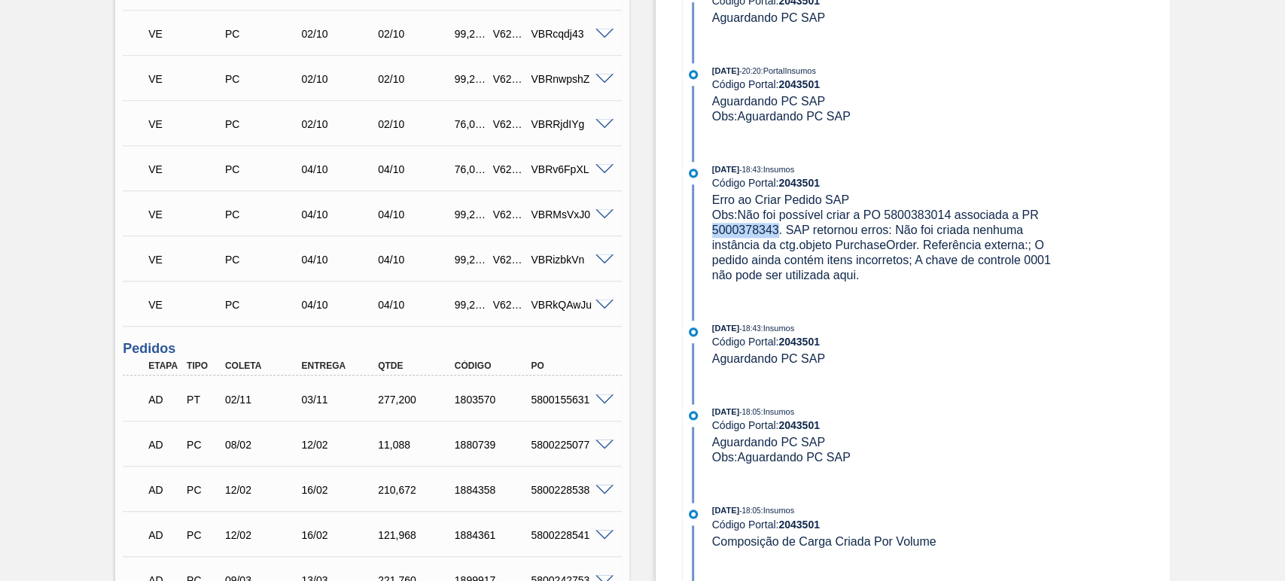
copy span "5000378343"
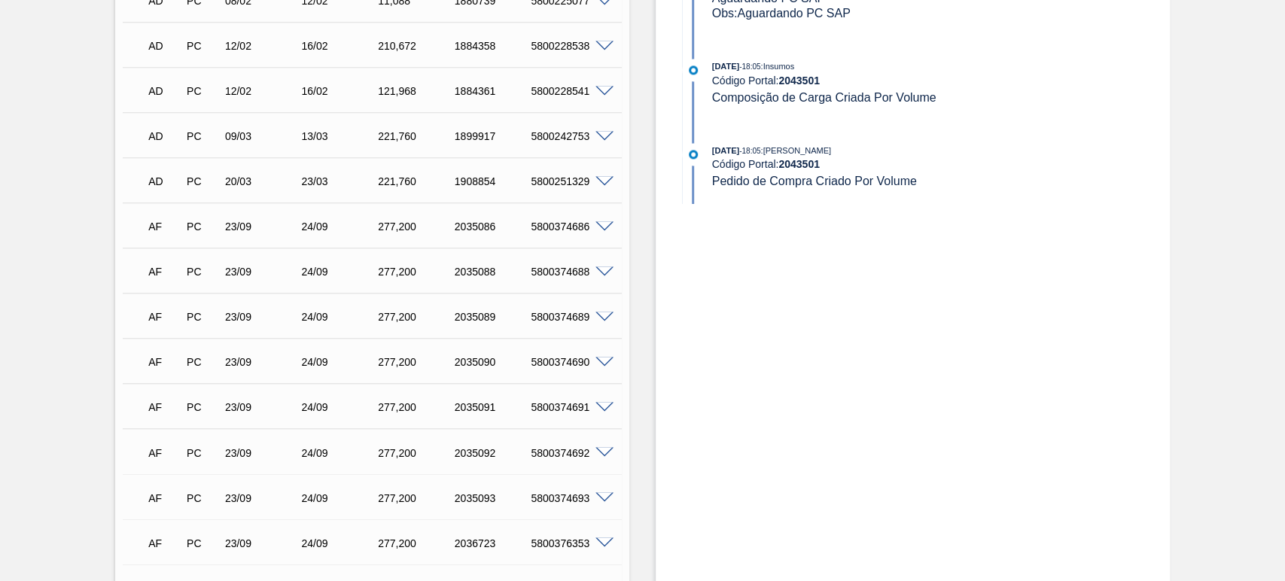
scroll to position [1489, 0]
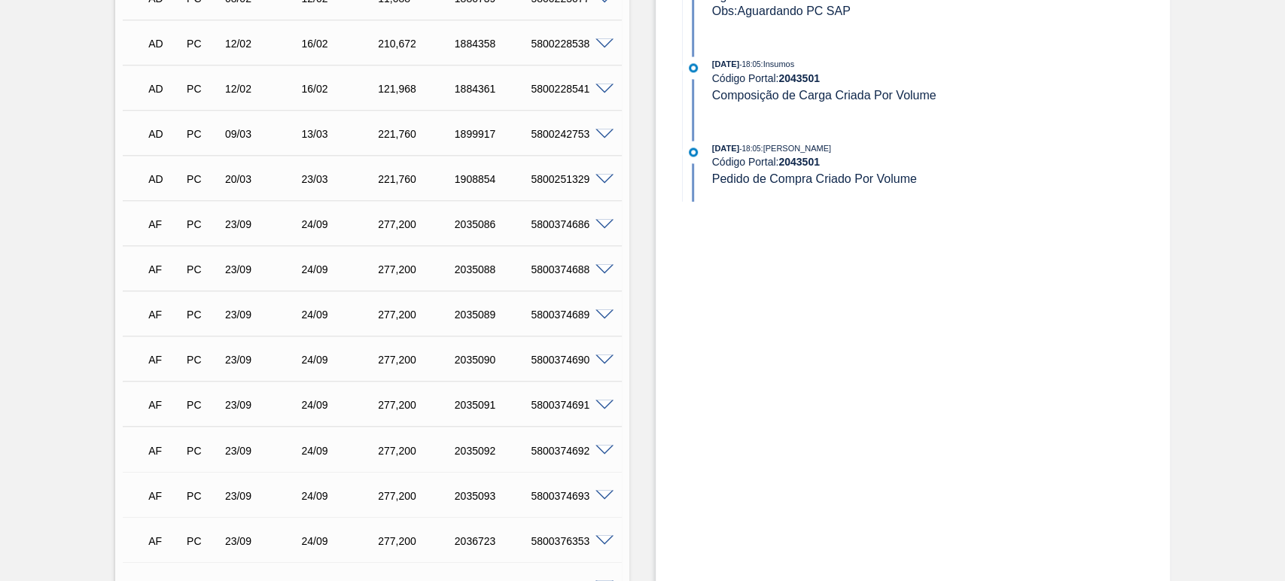
click at [567, 227] on div "5800374686" at bounding box center [569, 224] width 85 height 12
click at [567, 225] on div "5800374686" at bounding box center [569, 224] width 85 height 12
copy div "5800374686"
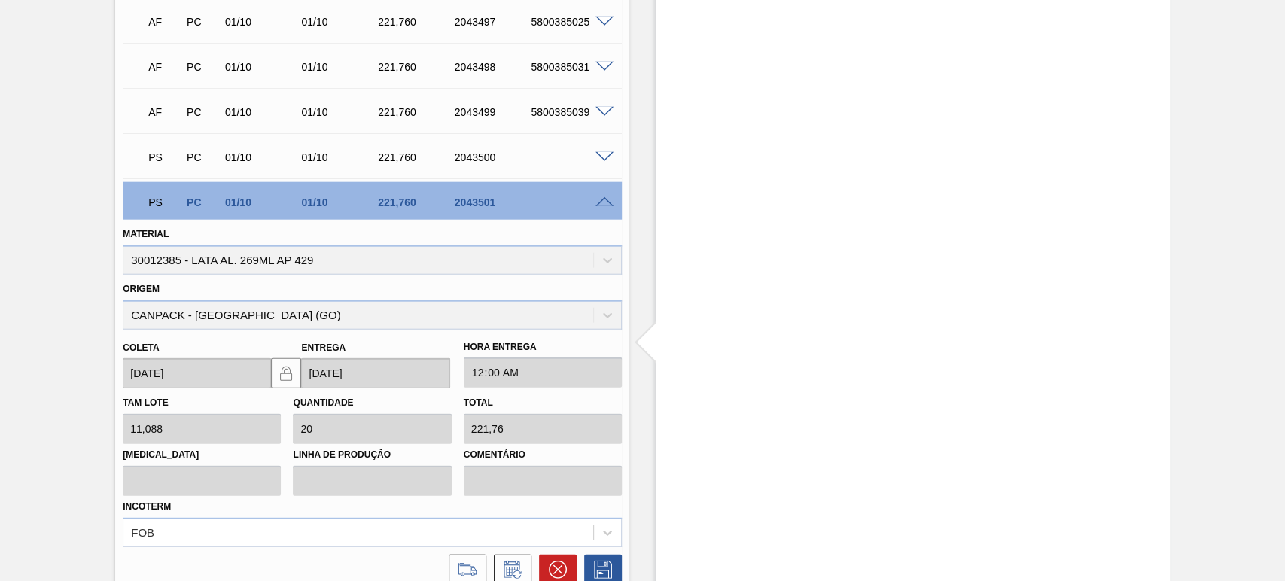
scroll to position [2381, 0]
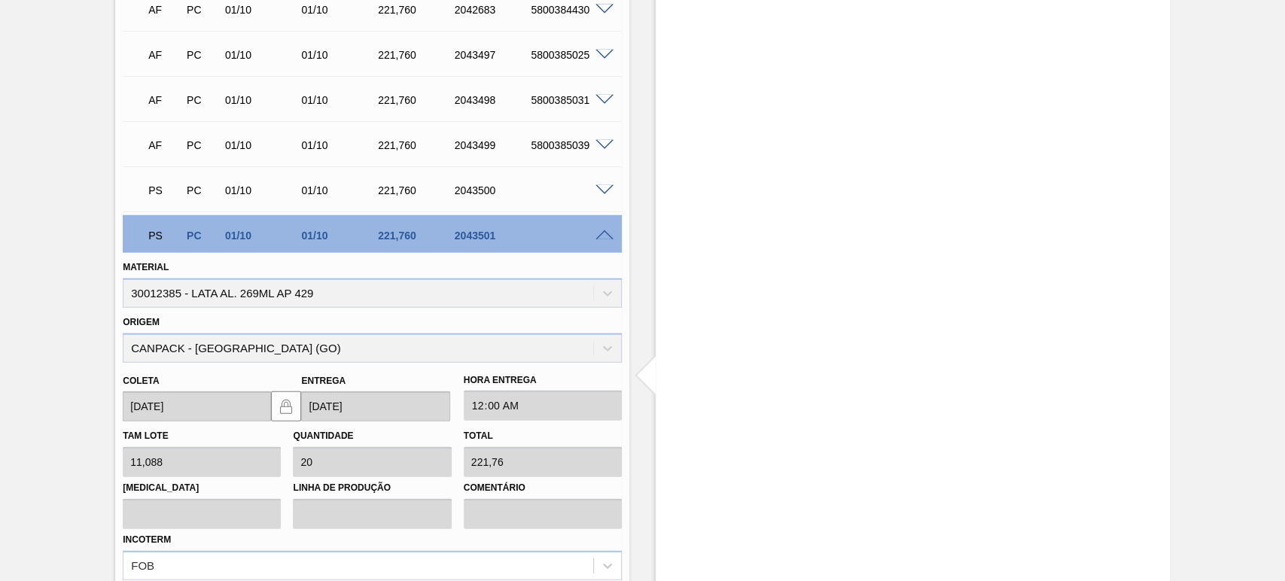
click at [602, 241] on div "PS PC 01/10 01/10 221,760 2043501" at bounding box center [372, 234] width 499 height 38
click at [603, 233] on span at bounding box center [604, 235] width 18 height 11
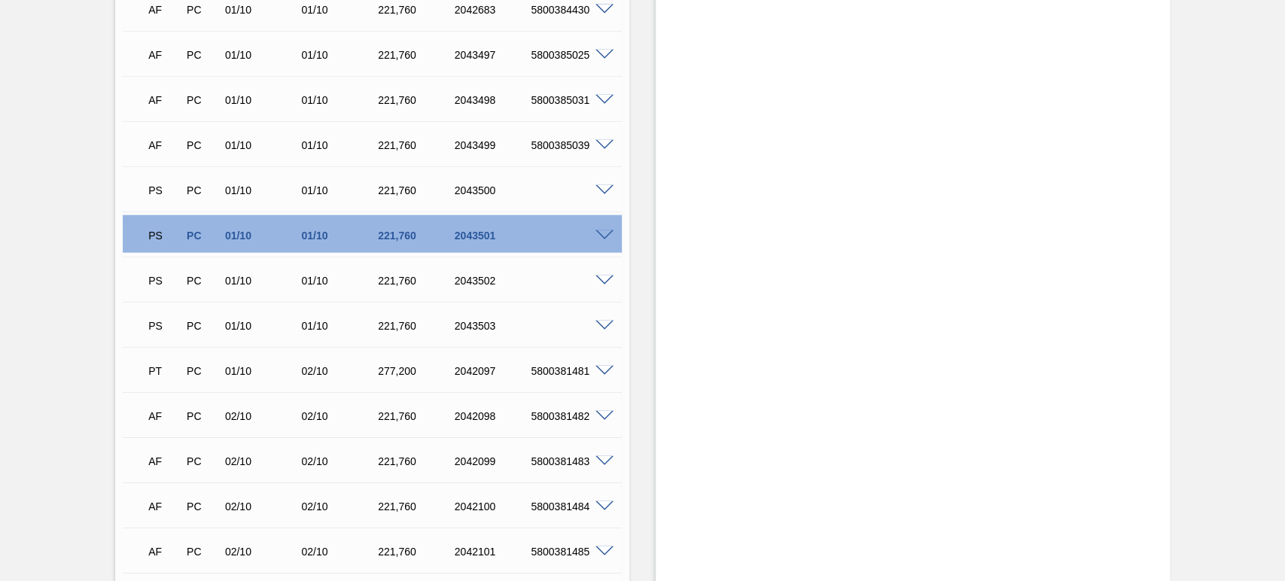
click at [601, 236] on span at bounding box center [604, 235] width 18 height 11
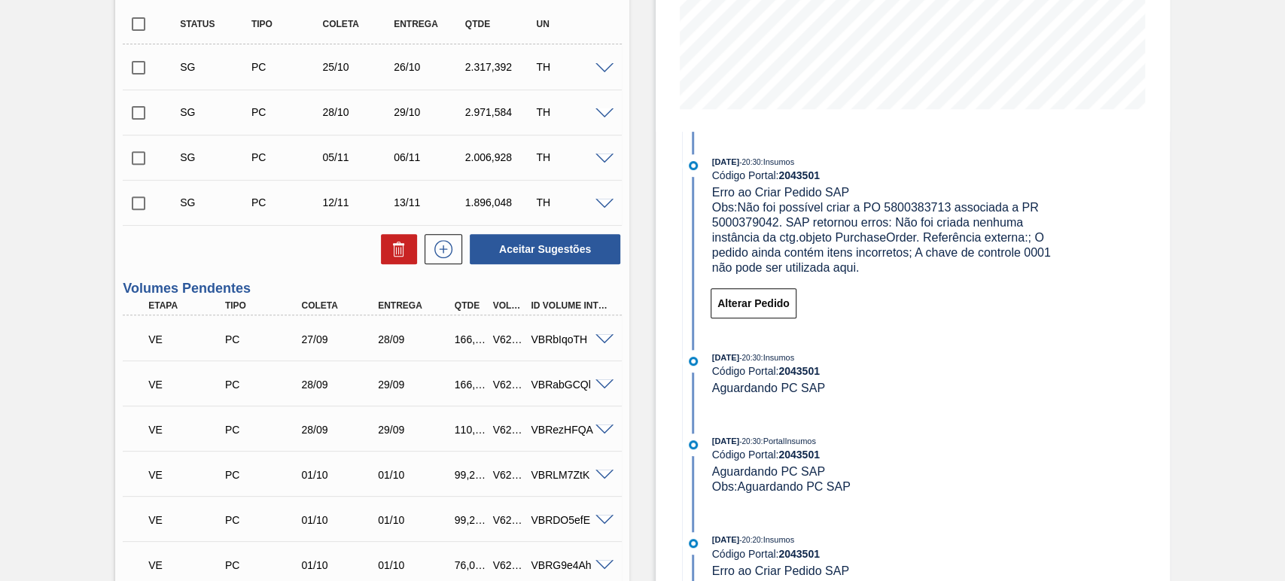
scroll to position [233, 0]
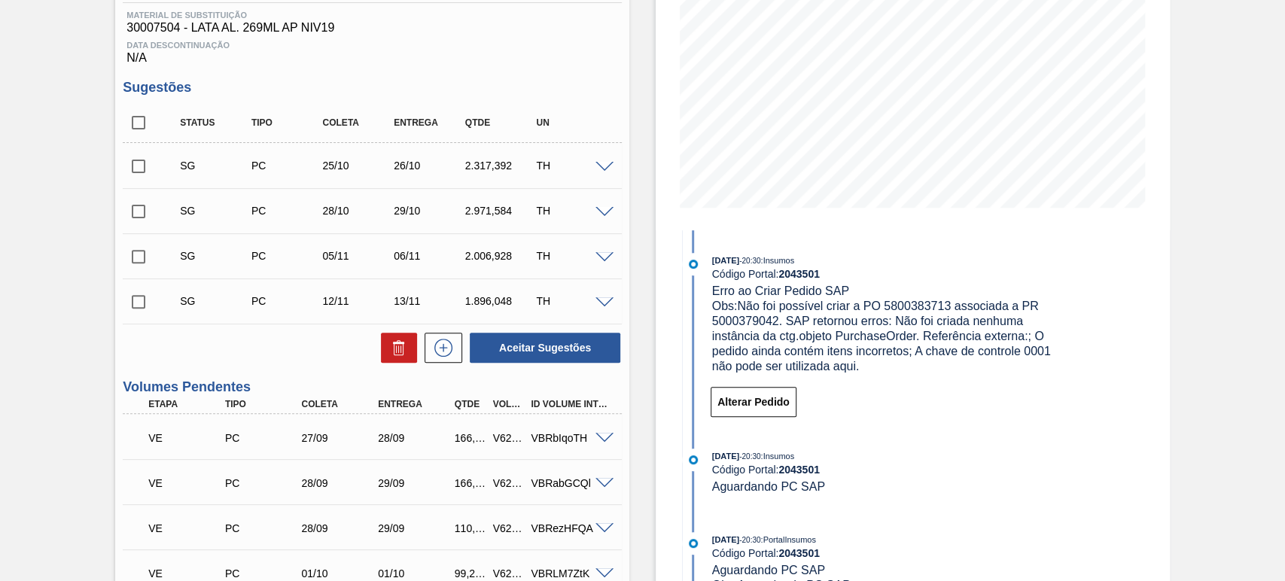
click at [923, 303] on span "Obs: Não foi possível criar a PO 5800383713 associada a PR 5000379042. SAP reto…" at bounding box center [883, 336] width 342 height 73
copy span "5800383713"
click at [746, 315] on span "Obs: Não foi possível criar a PO 5800383713 associada a PR 5000379042. SAP reto…" at bounding box center [883, 336] width 342 height 73
click at [741, 316] on span "Obs: Não foi possível criar a PO 5800383713 associada a PR 5000379042. SAP reto…" at bounding box center [883, 336] width 342 height 73
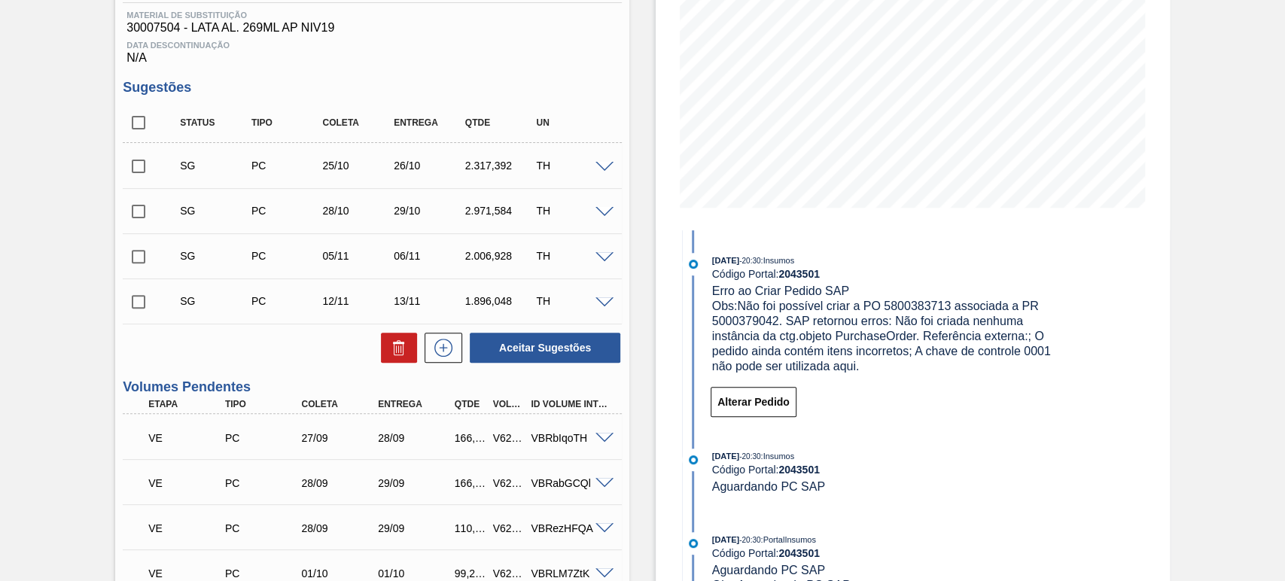
click at [739, 320] on span "Obs: Não foi possível criar a PO 5800383713 associada a PR 5000379042. SAP reto…" at bounding box center [883, 336] width 342 height 73
copy span "5000379042"
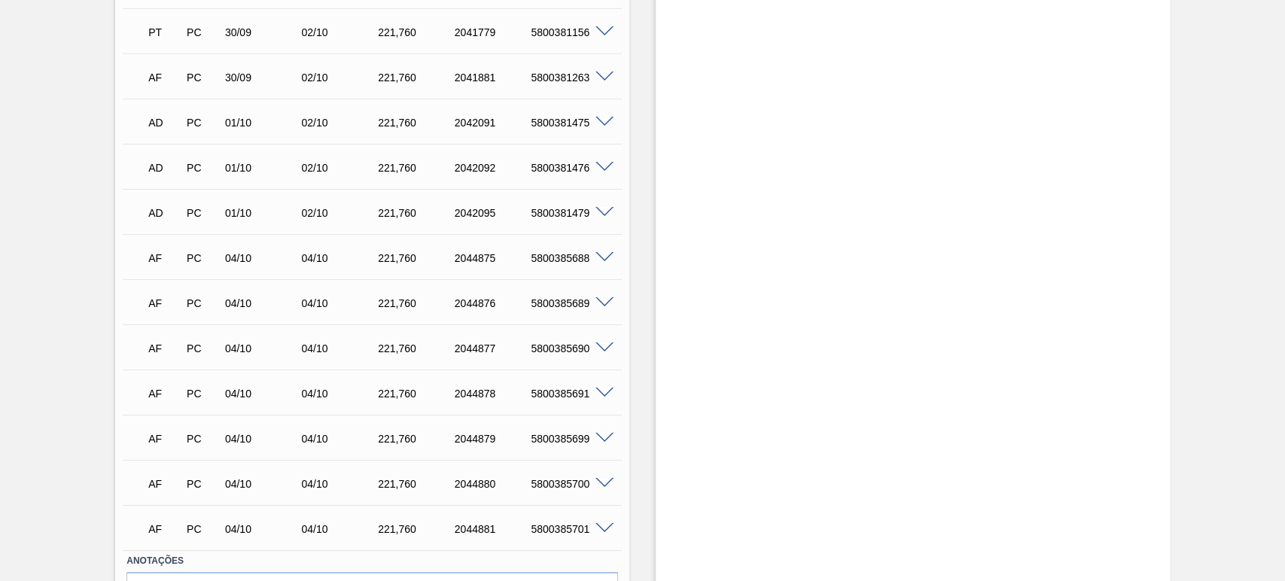
scroll to position [3719, 0]
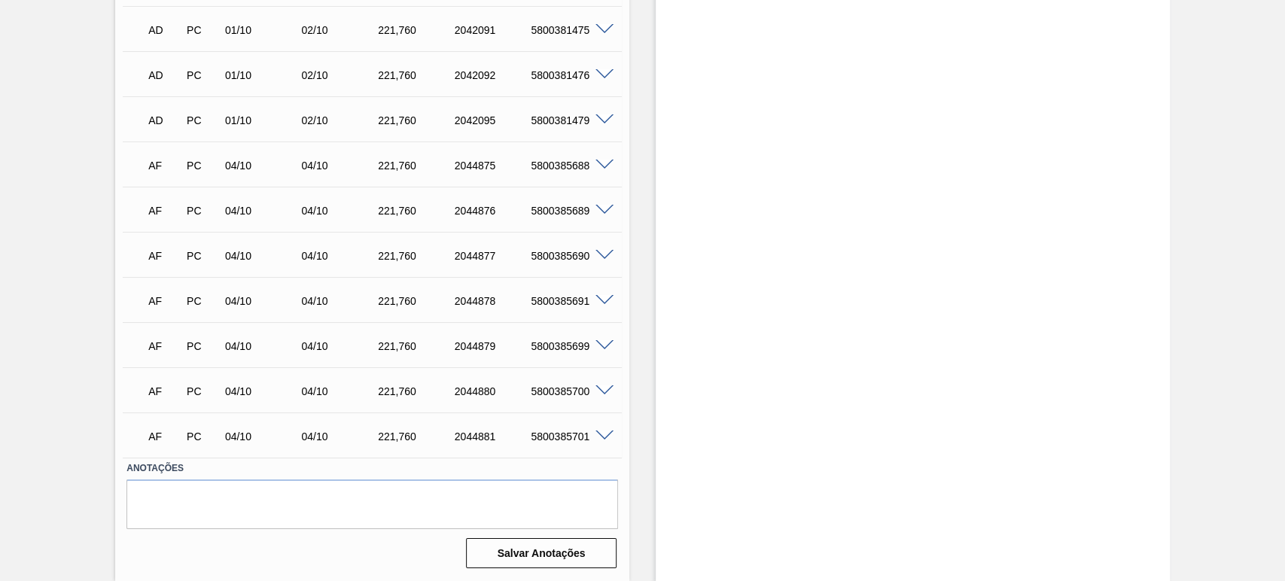
click at [602, 348] on span at bounding box center [604, 345] width 18 height 11
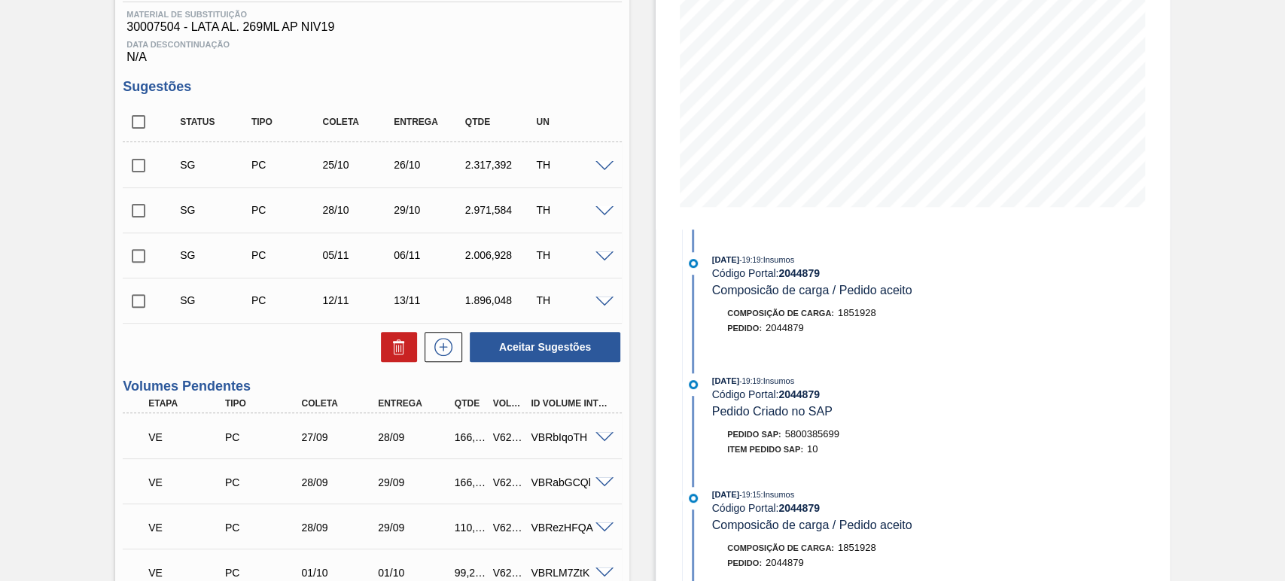
scroll to position [457, 0]
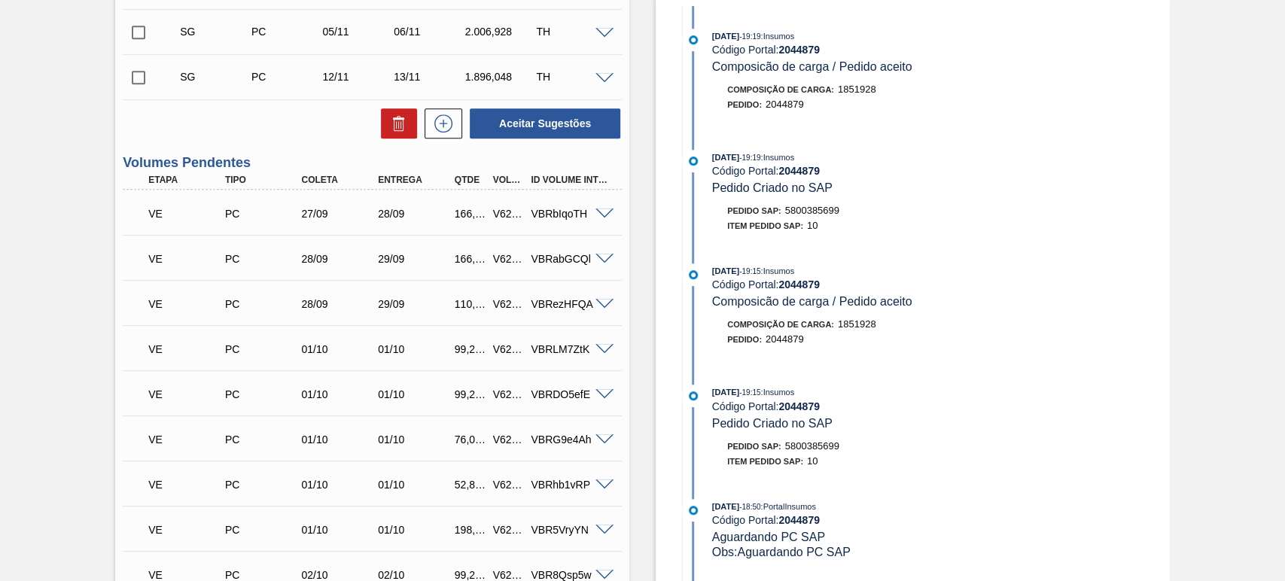
click at [804, 210] on span "5800385699" at bounding box center [812, 210] width 54 height 11
copy span "5800385699"
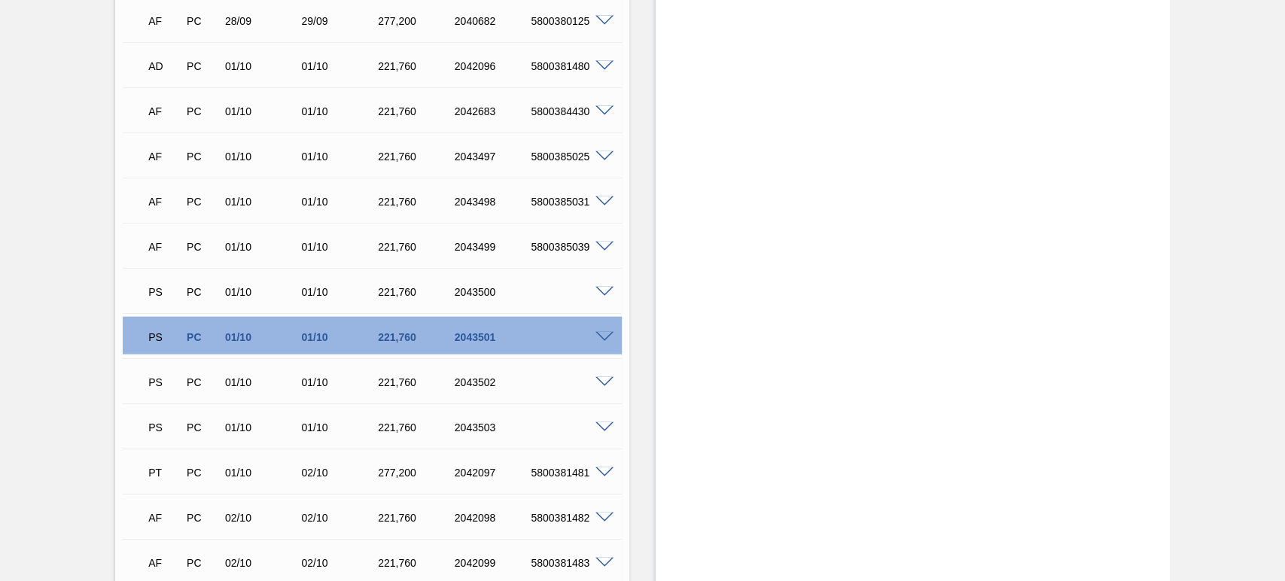
scroll to position [2240, 0]
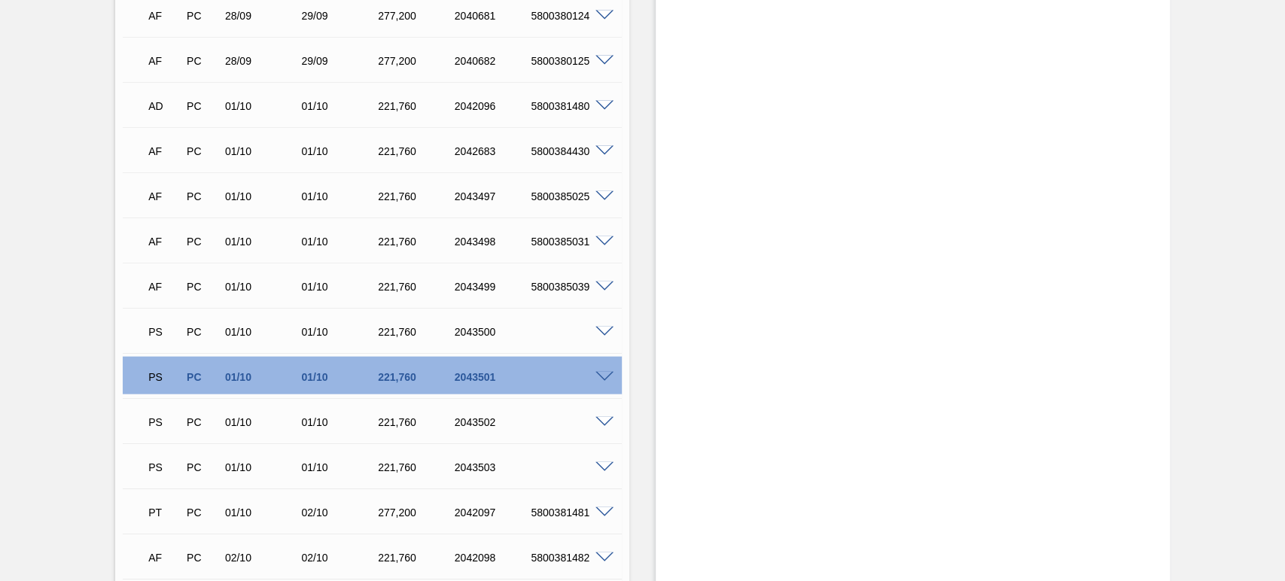
click at [602, 376] on span at bounding box center [604, 377] width 18 height 11
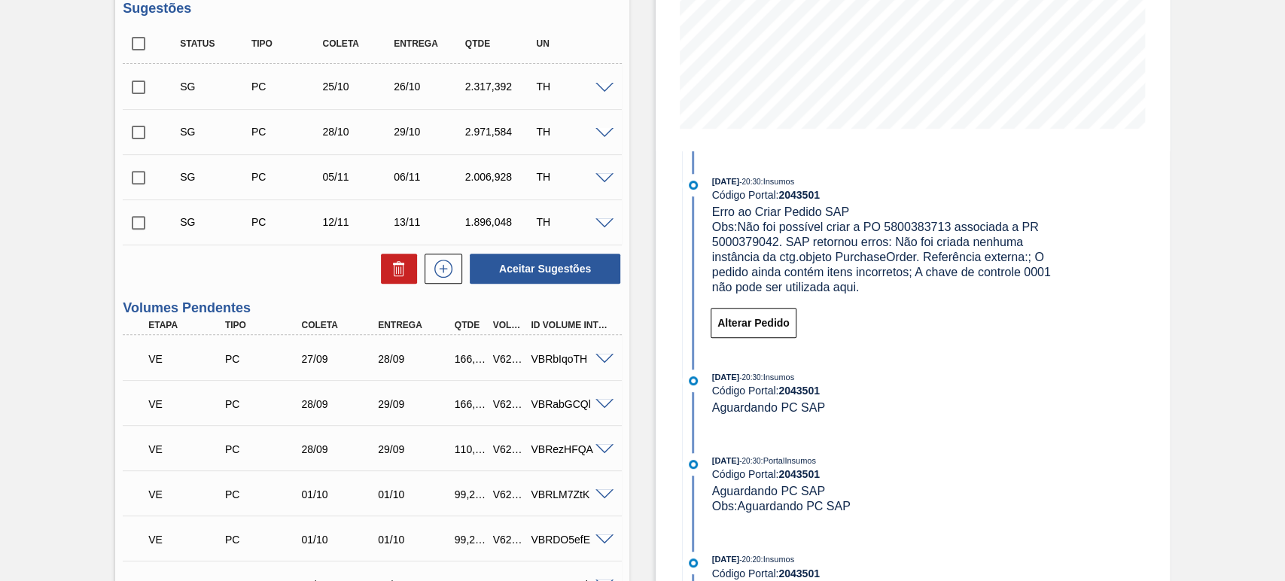
scroll to position [277, 0]
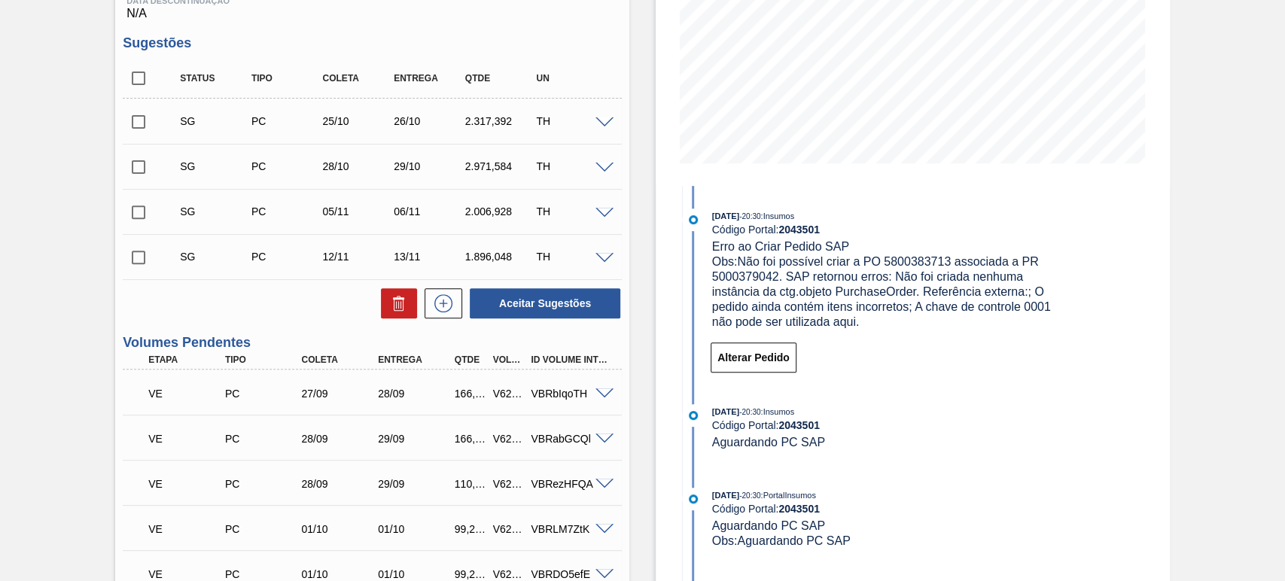
click at [749, 275] on span "Obs: Não foi possível criar a PO 5800383713 associada a PR 5000379042. SAP reto…" at bounding box center [883, 291] width 342 height 73
copy span "5000379042"
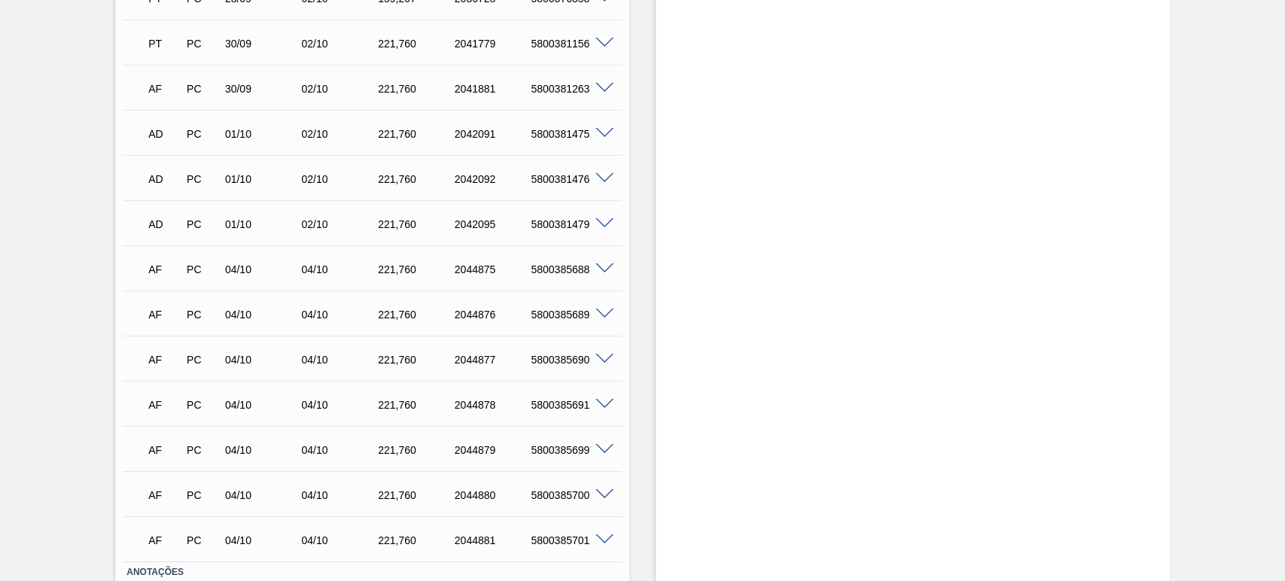
scroll to position [3621, 0]
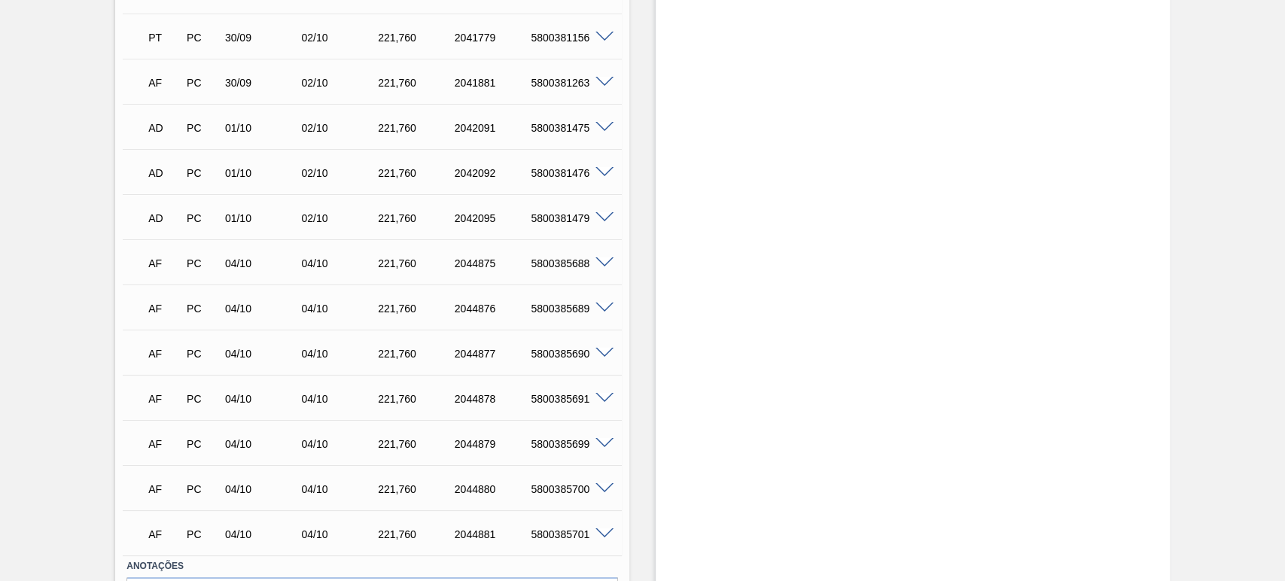
click at [608, 397] on span at bounding box center [604, 398] width 18 height 11
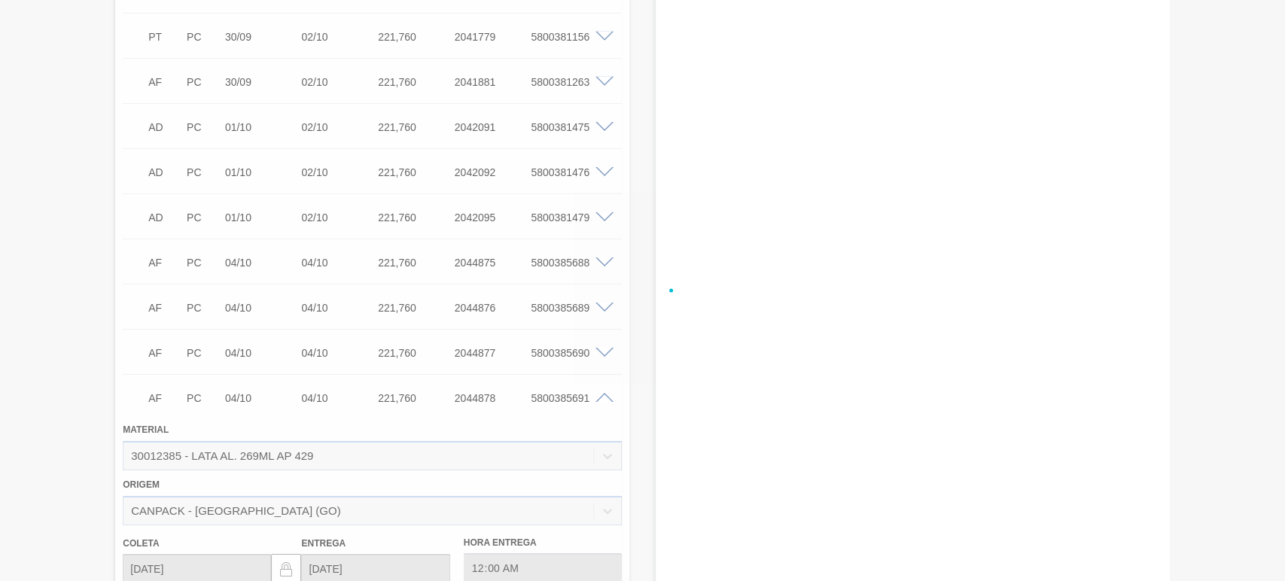
click at [558, 403] on div at bounding box center [642, 290] width 1285 height 581
click at [558, 402] on div "5800385691" at bounding box center [569, 398] width 85 height 12
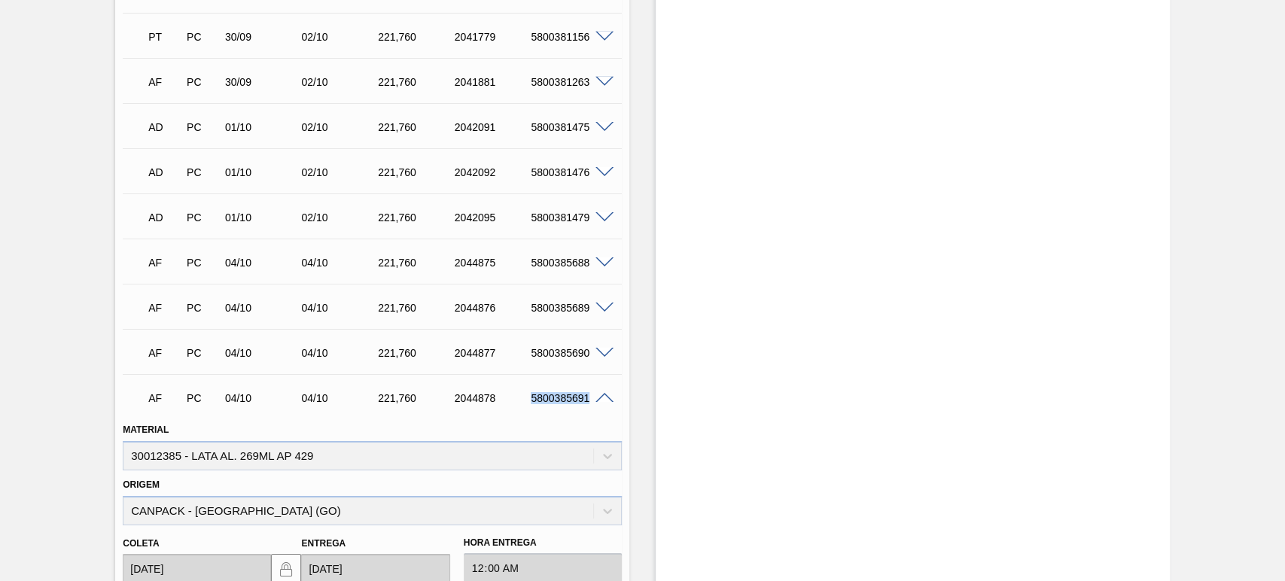
copy div "5800385691"
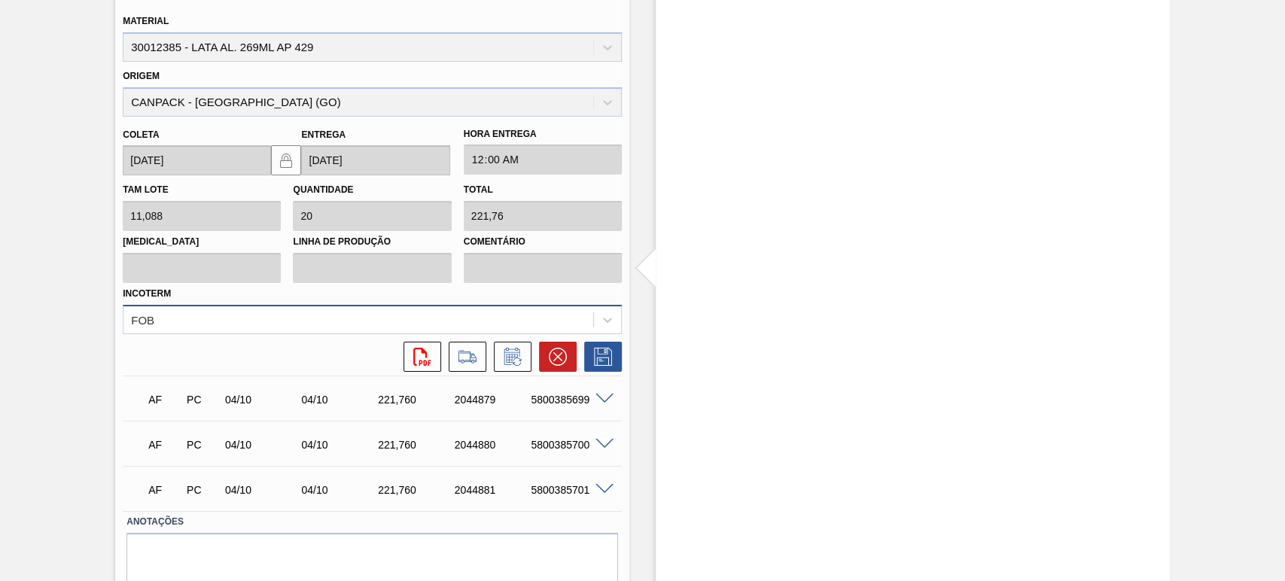
scroll to position [3719, 0]
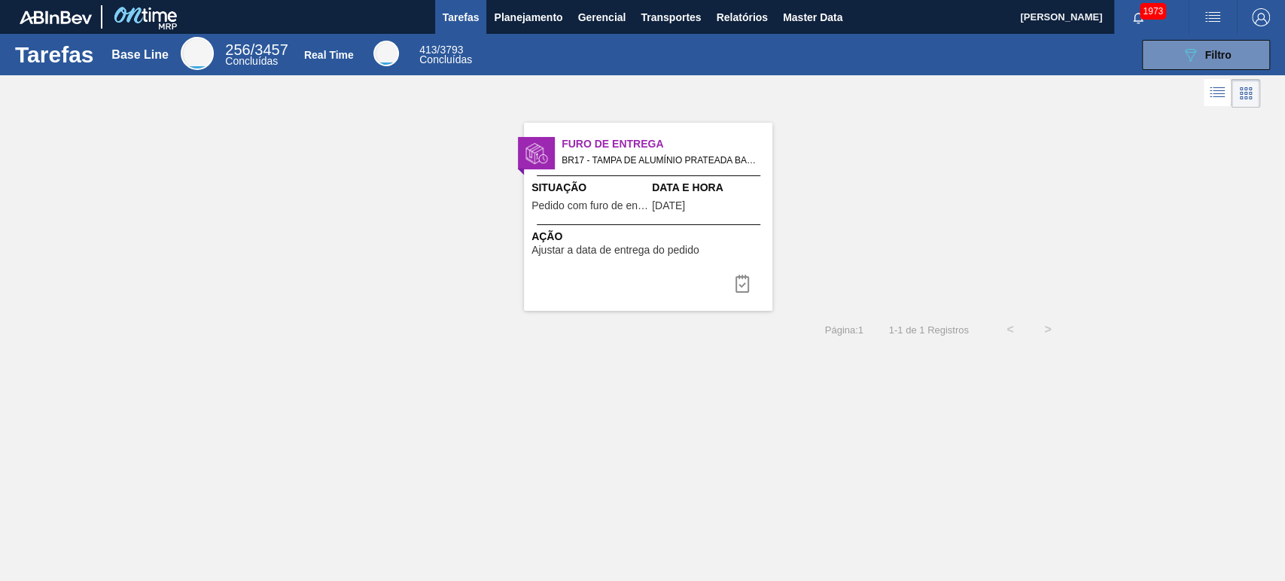
click at [823, 41] on div "089F7B8B-B2A5-4AFE-B5C0-19BA573D28AC Filtro" at bounding box center [879, 55] width 795 height 30
click at [822, 21] on span "Master Data" at bounding box center [812, 17] width 59 height 18
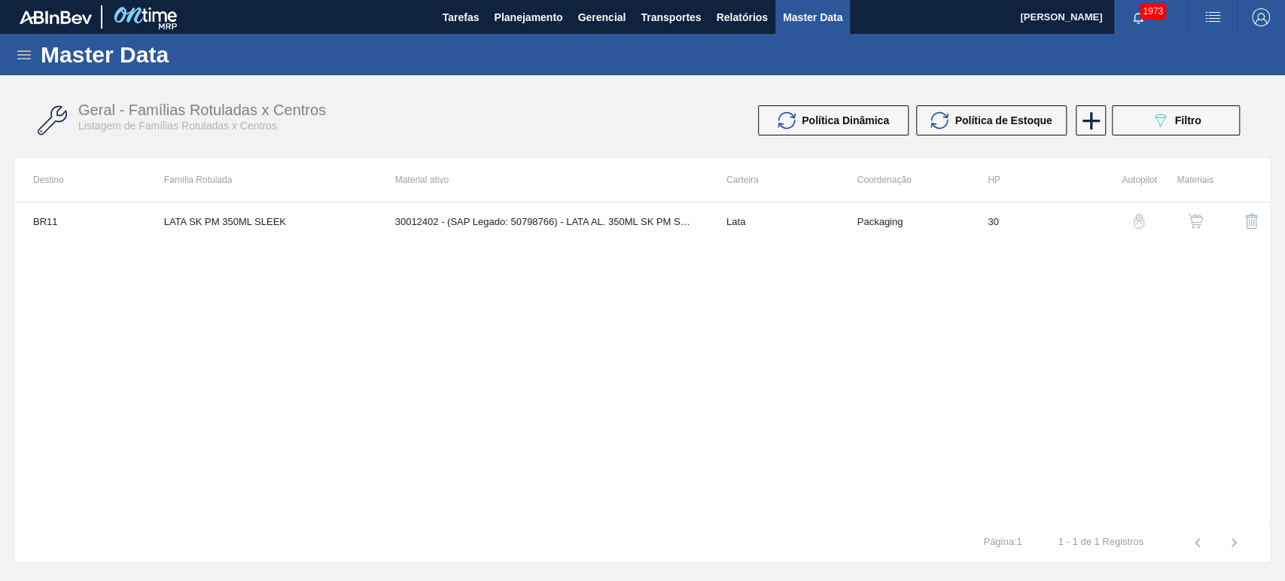
click at [25, 57] on icon at bounding box center [24, 55] width 18 height 18
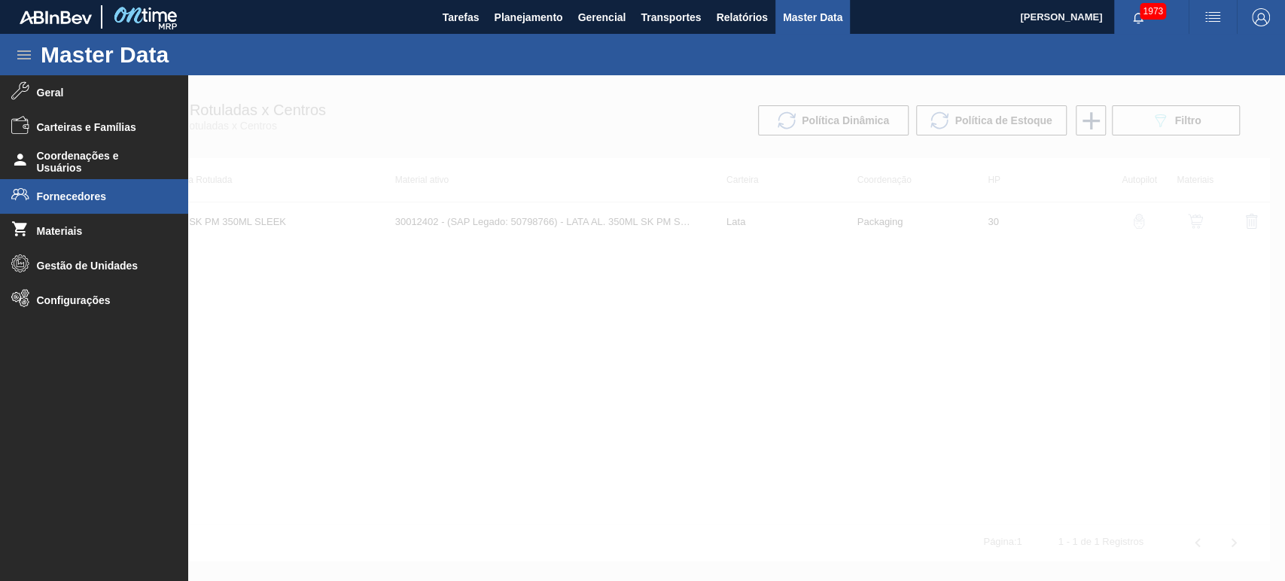
click at [56, 189] on li "Fornecedores" at bounding box center [94, 196] width 188 height 35
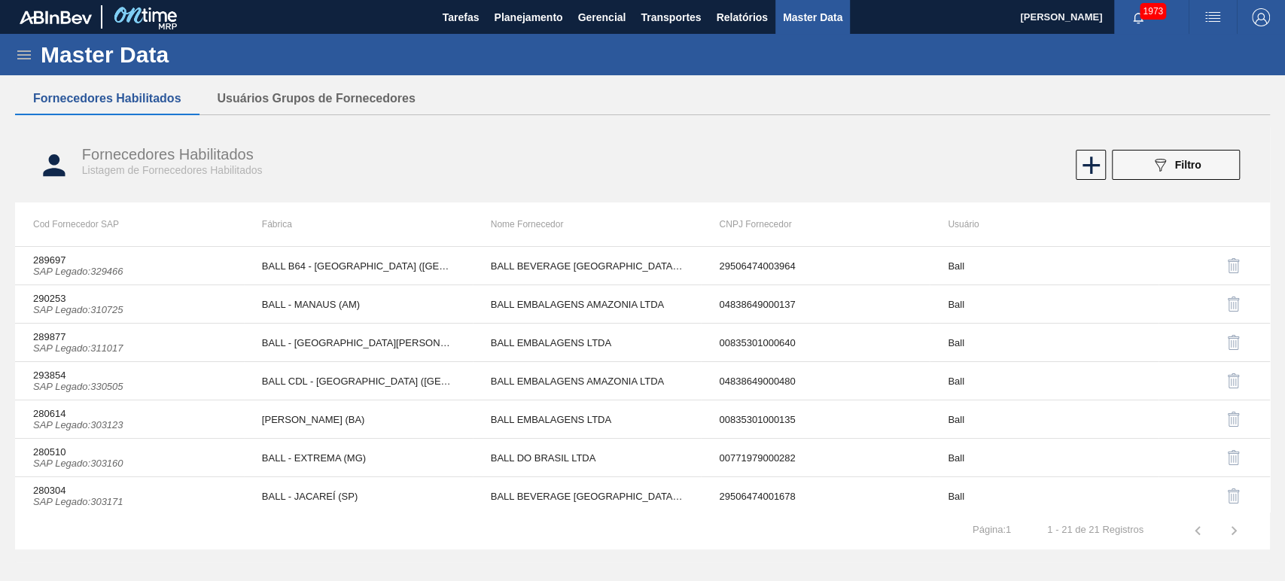
click at [1217, 5] on button "button" at bounding box center [1212, 17] width 48 height 34
click at [1069, 119] on div at bounding box center [642, 290] width 1285 height 581
click at [1152, 0] on body "Tarefas Planejamento Gerencial Transportes Relatórios Master Data [PERSON_NAME]…" at bounding box center [642, 0] width 1285 height 0
click at [1156, 157] on icon "089F7B8B-B2A5-4AFE-B5C0-19BA573D28AC" at bounding box center [1160, 165] width 18 height 18
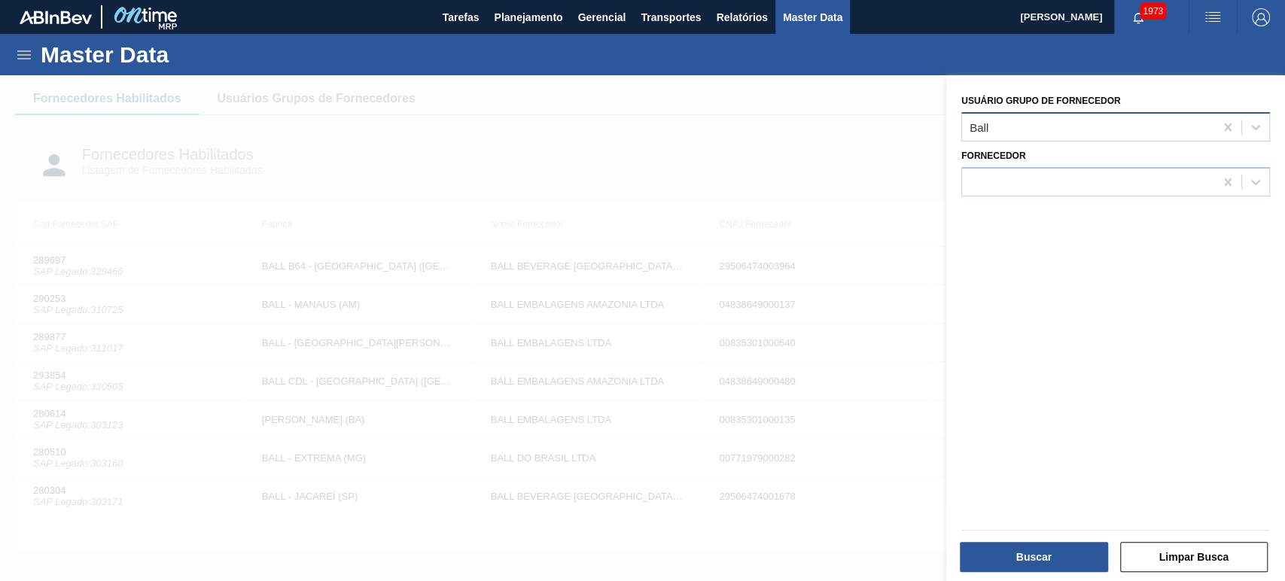
click at [1025, 131] on div "Ball" at bounding box center [1088, 127] width 252 height 22
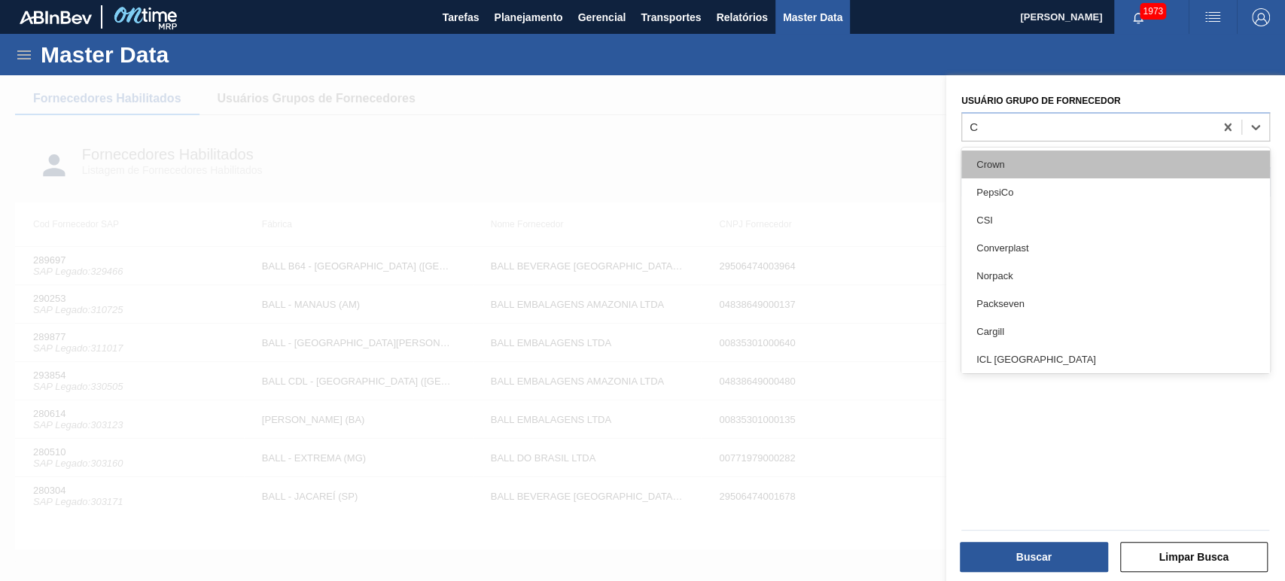
type Fornecedor "CA"
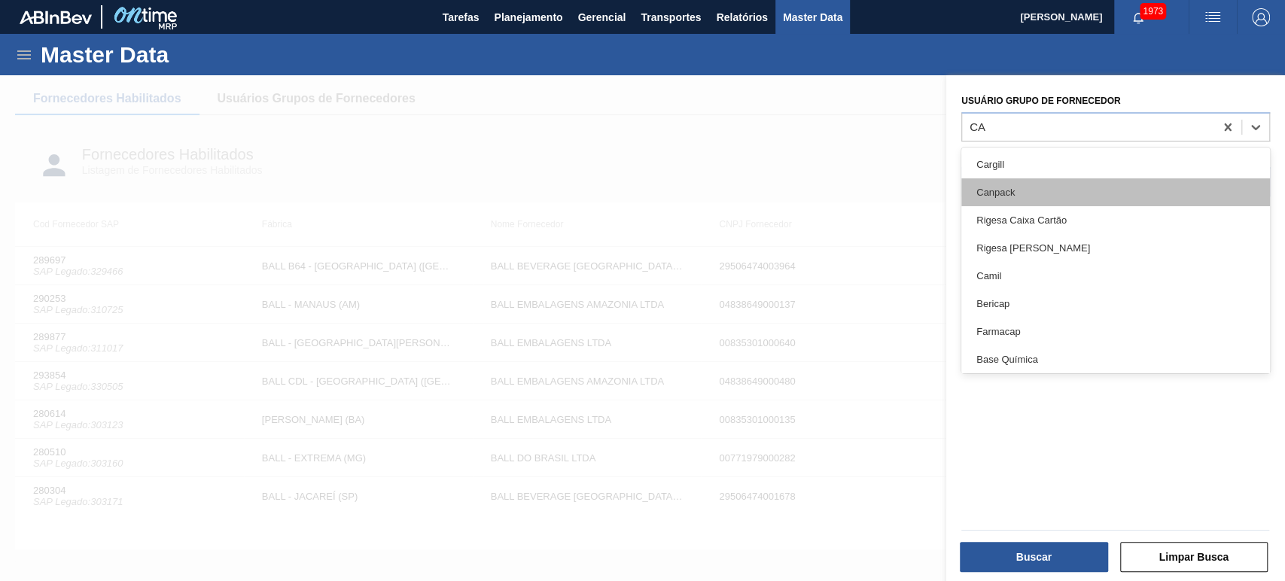
click at [1014, 192] on div "Canpack" at bounding box center [1115, 192] width 309 height 28
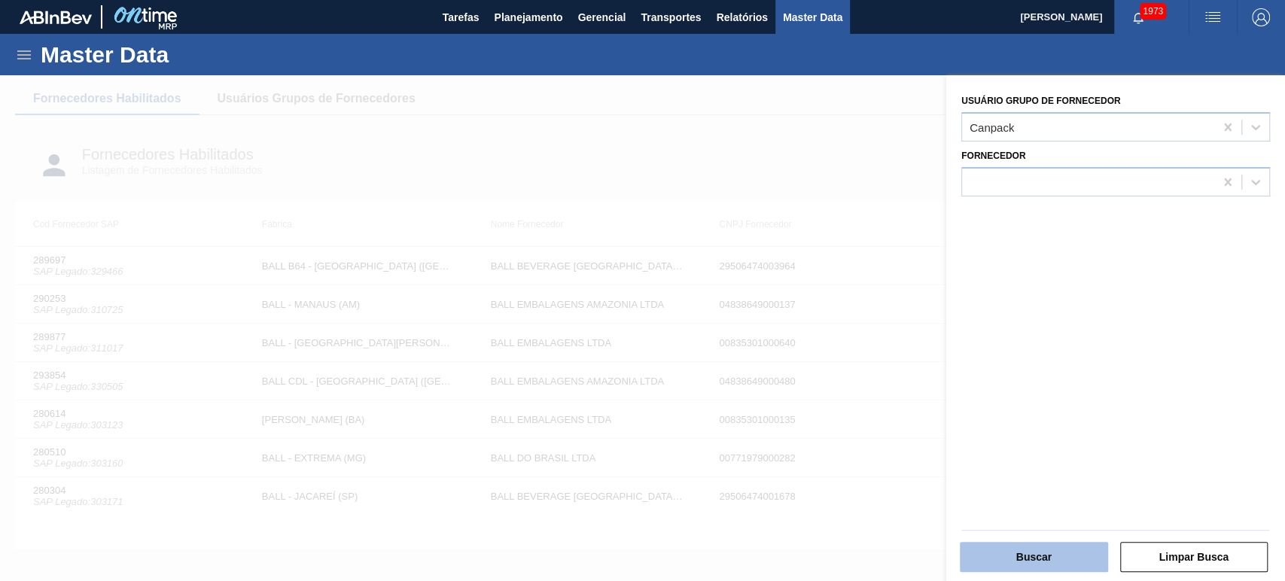
click at [1040, 546] on button "Buscar" at bounding box center [1034, 557] width 148 height 30
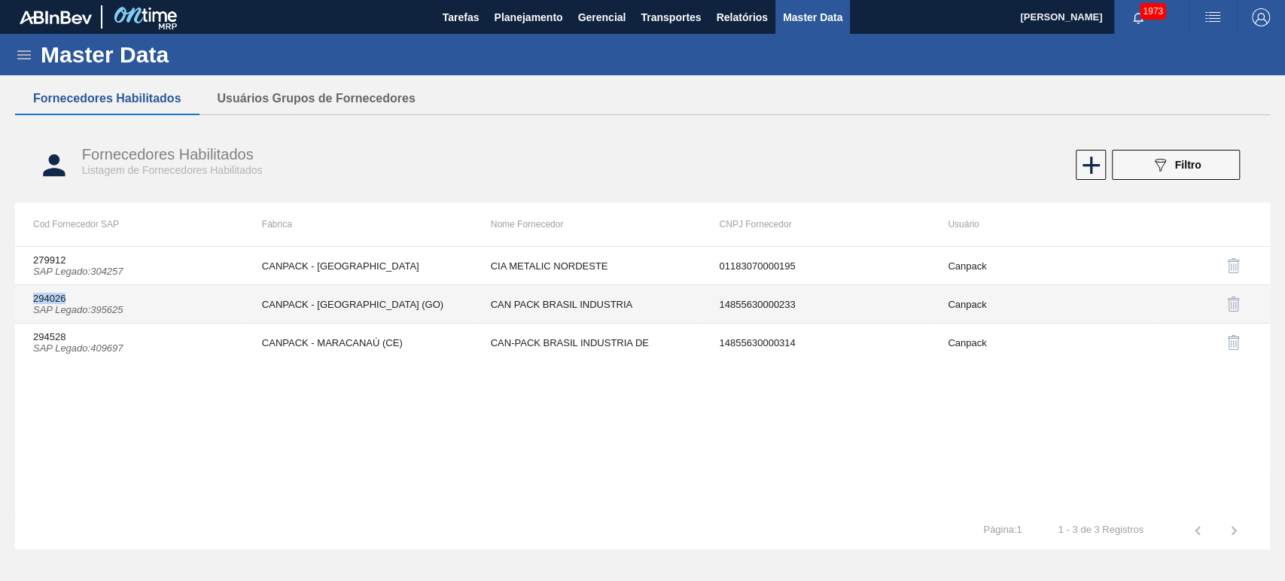
copy td "294026"
drag, startPoint x: 31, startPoint y: 298, endPoint x: 72, endPoint y: 296, distance: 41.5
click at [72, 296] on td "294026 SAP Legado : 395625" at bounding box center [129, 304] width 229 height 38
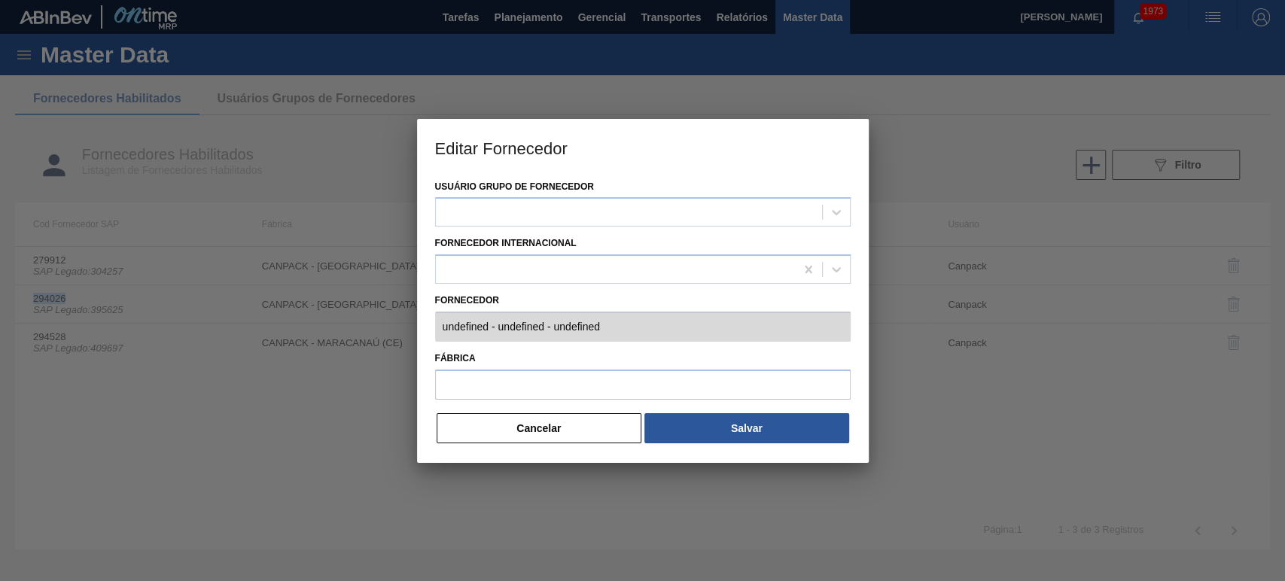
type input "294026 (SAP Legado: 395625) - CAN PACK BRASIL INDUSTRIA - 14855630000233"
type input "CANPACK - [GEOGRAPHIC_DATA] (GO)"
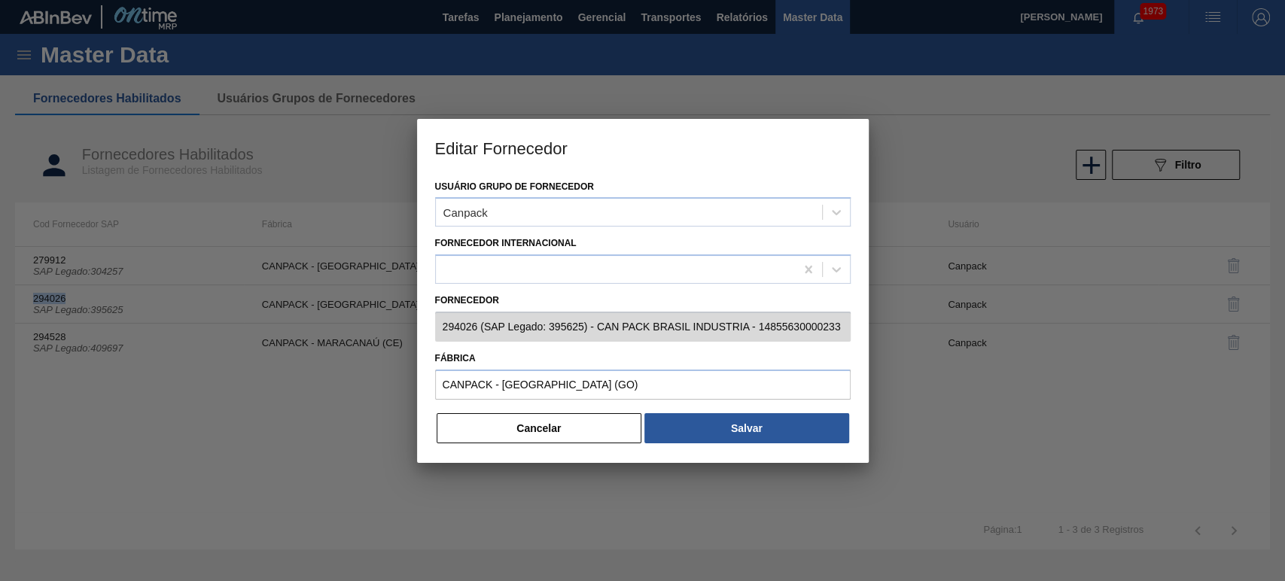
click at [592, 430] on button "Cancelar" at bounding box center [538, 428] width 205 height 30
